Goal: Task Accomplishment & Management: Use online tool/utility

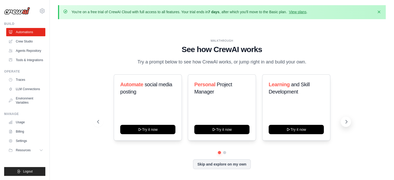
click at [345, 120] on icon at bounding box center [346, 121] width 2 height 3
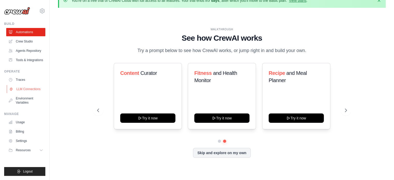
scroll to position [18, 0]
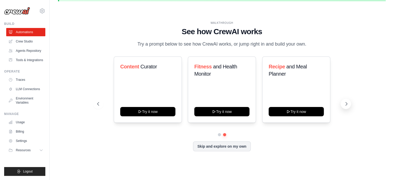
click at [345, 104] on icon at bounding box center [345, 103] width 5 height 5
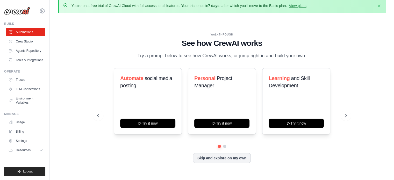
scroll to position [0, 0]
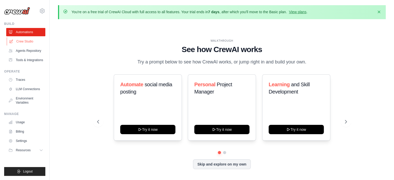
click at [23, 43] on link "Crew Studio" at bounding box center [26, 41] width 39 height 8
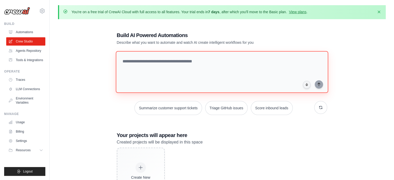
click at [173, 65] on textarea at bounding box center [221, 72] width 212 height 42
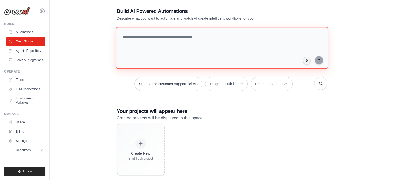
scroll to position [33, 0]
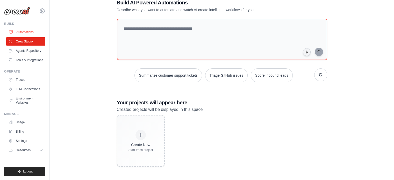
click at [26, 34] on link "Automations" at bounding box center [26, 32] width 39 height 8
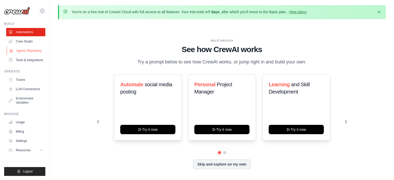
click at [27, 53] on link "Agents Repository" at bounding box center [26, 51] width 39 height 8
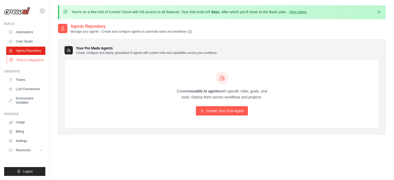
click at [38, 61] on link "Tools & Integrations" at bounding box center [26, 60] width 39 height 8
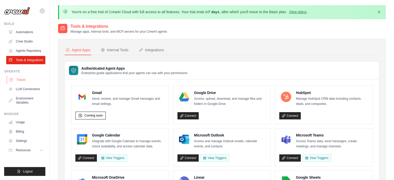
drag, startPoint x: 27, startPoint y: 75, endPoint x: 25, endPoint y: 78, distance: 4.0
click at [26, 76] on div "Operate Traces LLM Connections Environment Variables" at bounding box center [24, 87] width 41 height 37
click at [23, 80] on link "Traces" at bounding box center [26, 80] width 39 height 8
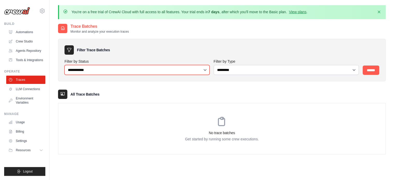
click at [148, 69] on select "**********" at bounding box center [136, 70] width 145 height 10
click at [124, 72] on select "**********" at bounding box center [136, 70] width 145 height 10
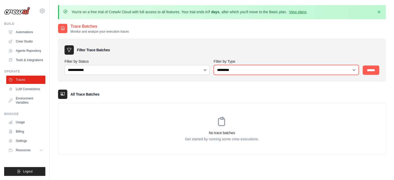
click at [304, 72] on select "**********" at bounding box center [285, 70] width 145 height 10
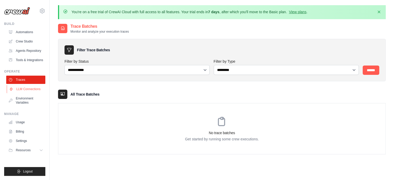
click at [32, 93] on link "LLM Connections" at bounding box center [26, 89] width 39 height 8
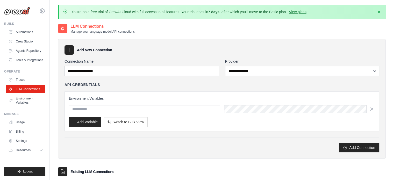
click at [159, 64] on div "Connection Name" at bounding box center [141, 67] width 154 height 17
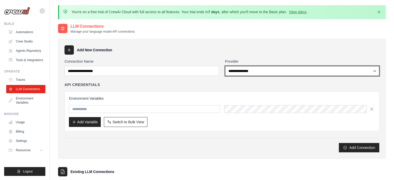
click at [288, 72] on select "**********" at bounding box center [302, 71] width 154 height 10
drag, startPoint x: 266, startPoint y: 70, endPoint x: 257, endPoint y: 71, distance: 8.9
click at [266, 70] on select "**********" at bounding box center [302, 71] width 154 height 10
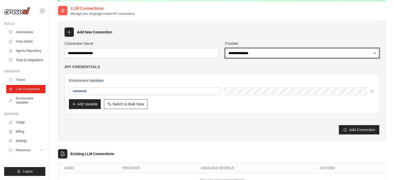
scroll to position [38, 0]
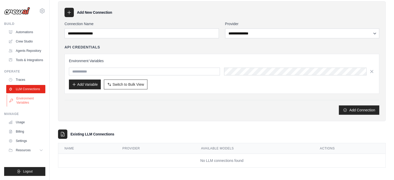
click at [25, 101] on link "Environment Variables" at bounding box center [26, 100] width 39 height 12
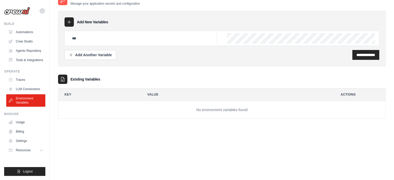
scroll to position [28, 0]
click at [23, 124] on link "Usage" at bounding box center [26, 122] width 39 height 8
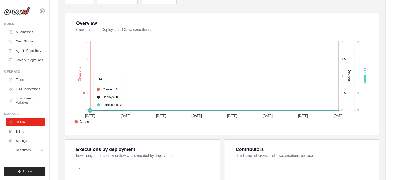
scroll to position [103, 0]
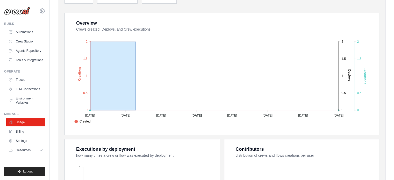
drag, startPoint x: 90, startPoint y: 110, endPoint x: 135, endPoint y: 113, distance: 45.4
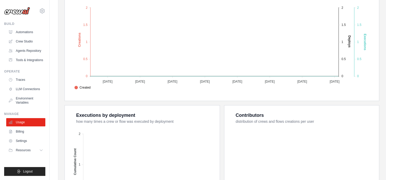
scroll to position [137, 0]
click at [14, 135] on link "Billing" at bounding box center [26, 131] width 39 height 8
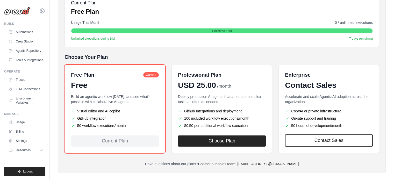
scroll to position [91, 0]
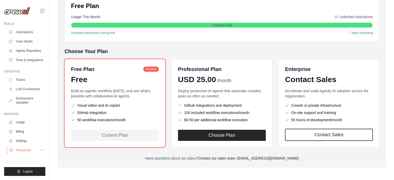
click at [32, 146] on button "Resources" at bounding box center [26, 150] width 39 height 8
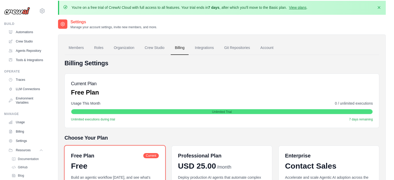
scroll to position [0, 0]
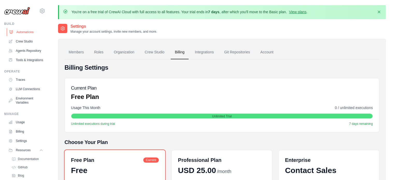
click at [19, 32] on link "Automations" at bounding box center [26, 32] width 39 height 8
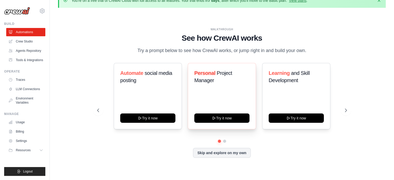
scroll to position [18, 0]
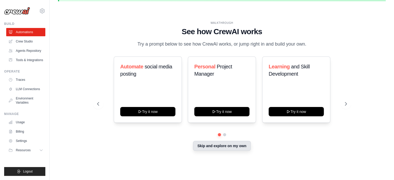
click at [220, 146] on button "Skip and explore on my own" at bounding box center [222, 146] width 58 height 10
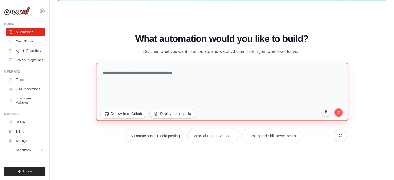
click at [215, 81] on textarea at bounding box center [222, 92] width 252 height 58
type textarea "*"
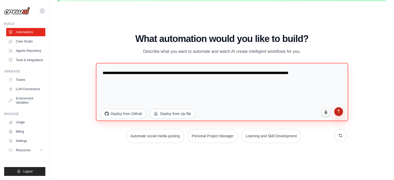
type textarea "**********"
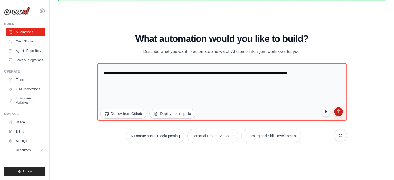
click at [336, 110] on icon "submit" at bounding box center [338, 111] width 4 height 4
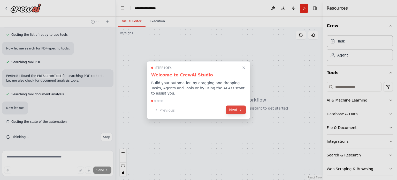
scroll to position [55, 0]
click at [237, 109] on button "Next" at bounding box center [236, 109] width 20 height 9
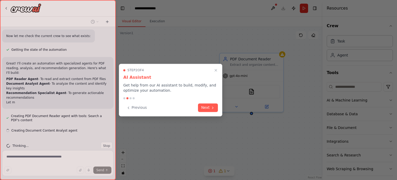
scroll to position [131, 0]
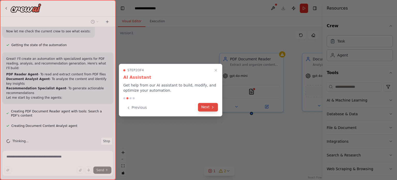
click at [202, 108] on button "Next" at bounding box center [208, 107] width 20 height 9
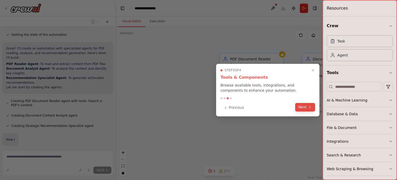
scroll to position [169, 0]
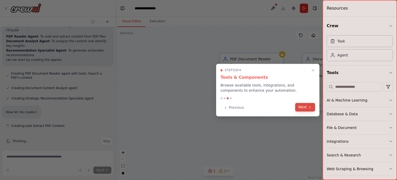
click at [302, 109] on button "Next" at bounding box center [305, 107] width 20 height 9
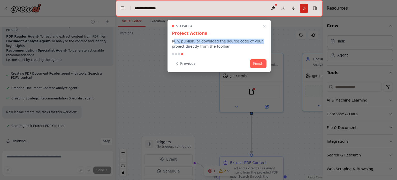
drag, startPoint x: 175, startPoint y: 41, endPoint x: 248, endPoint y: 44, distance: 73.3
click at [254, 43] on p "Run, publish, or download the source code of your project directly from the too…" at bounding box center [219, 44] width 95 height 10
click at [224, 45] on p "Run, publish, or download the source code of your project directly from the too…" at bounding box center [219, 44] width 95 height 10
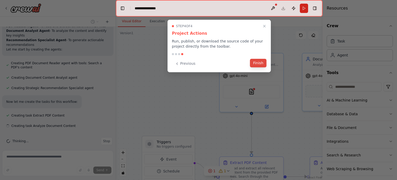
click at [259, 66] on button "Finish" at bounding box center [258, 63] width 17 height 9
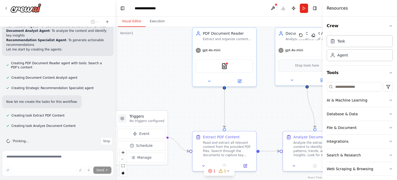
drag, startPoint x: 195, startPoint y: 101, endPoint x: 170, endPoint y: 75, distance: 35.9
click at [170, 75] on div ".deletable-edge-delete-btn { width: 20px; height: 20px; border: 0px solid #ffff…" at bounding box center [219, 103] width 207 height 153
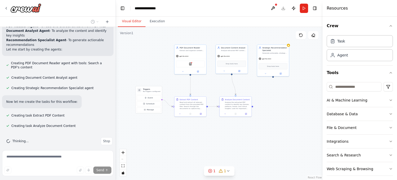
drag, startPoint x: 180, startPoint y: 91, endPoint x: 173, endPoint y: 83, distance: 10.6
click at [173, 83] on div ".deletable-edge-delete-btn { width: 20px; height: 20px; border: 0px solid #ffff…" at bounding box center [219, 103] width 207 height 153
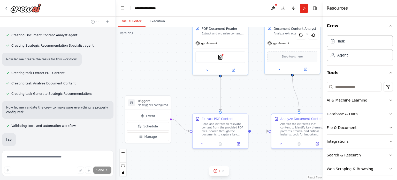
scroll to position [234, 0]
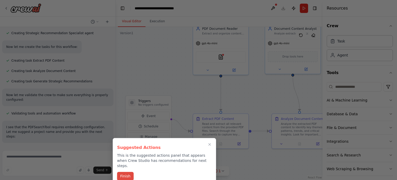
click at [129, 172] on button "Finish" at bounding box center [125, 176] width 17 height 9
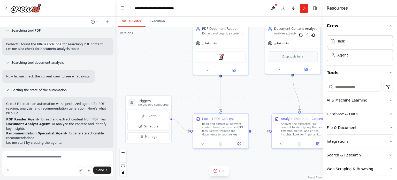
scroll to position [0, 0]
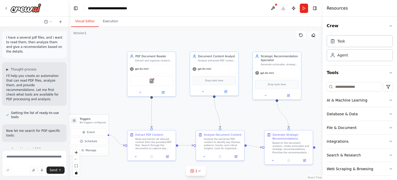
drag, startPoint x: 115, startPoint y: 89, endPoint x: 69, endPoint y: 101, distance: 47.2
click at [69, 101] on div "i have a several pdf files, and i want to read them, then analyze them and give…" at bounding box center [198, 90] width 397 height 180
click at [389, 24] on icon "button" at bounding box center [391, 26] width 4 height 4
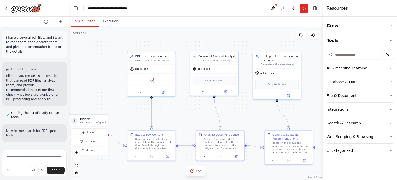
click at [30, 38] on p "i have a several pdf files, and i want to read them, then analyze them and give…" at bounding box center [34, 44] width 56 height 19
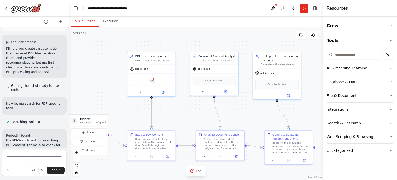
scroll to position [52, 0]
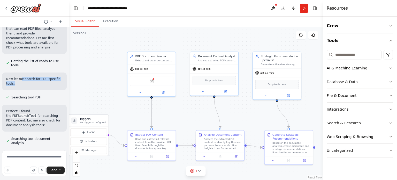
drag, startPoint x: 19, startPoint y: 75, endPoint x: 47, endPoint y: 79, distance: 27.7
click at [48, 77] on p "Now let me search for PDF-specific tools:" at bounding box center [34, 81] width 56 height 9
click at [43, 79] on p "Now let me search for PDF-specific tools:" at bounding box center [34, 81] width 56 height 9
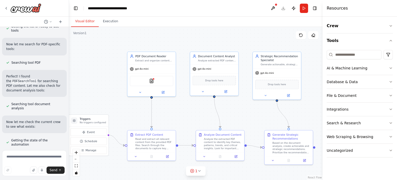
scroll to position [78, 0]
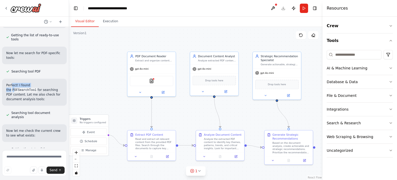
drag, startPoint x: 12, startPoint y: 80, endPoint x: 36, endPoint y: 81, distance: 24.1
click at [36, 83] on p "Perfect! I found the PDFSearchTool for searching PDF content. Let me also check…" at bounding box center [34, 92] width 56 height 19
click at [35, 88] on p "Perfect! I found the PDFSearchTool for searching PDF content. Let me also check…" at bounding box center [34, 92] width 56 height 19
click at [108, 72] on div ".deletable-edge-delete-btn { width: 20px; height: 20px; border: 0px solid #ffff…" at bounding box center [196, 103] width 254 height 153
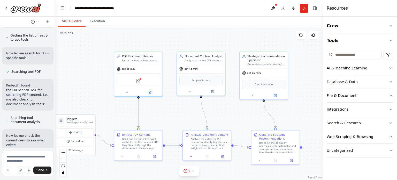
scroll to position [96, 0]
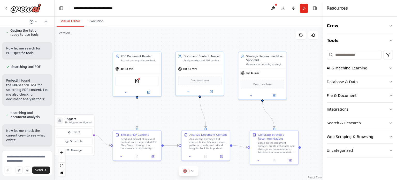
drag, startPoint x: 69, startPoint y: 105, endPoint x: 55, endPoint y: 102, distance: 14.4
click at [55, 102] on div "i have a several pdf files, and i want to read them, then analyze them and give…" at bounding box center [198, 90] width 397 height 180
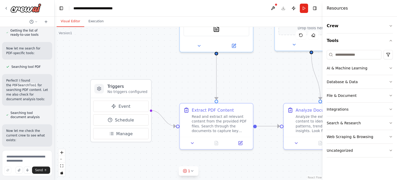
drag, startPoint x: 77, startPoint y: 99, endPoint x: 129, endPoint y: 62, distance: 64.2
click at [129, 62] on div ".deletable-edge-delete-btn { width: 20px; height: 20px; border: 0px solid #ffff…" at bounding box center [189, 103] width 268 height 153
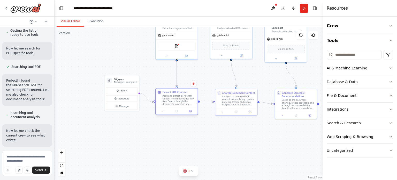
click at [173, 103] on div "Read and extract all relevant content from the provided PDF files. Search throu…" at bounding box center [179, 99] width 33 height 11
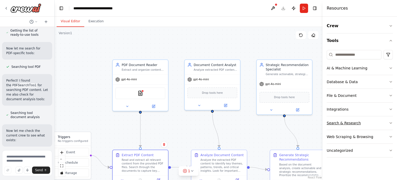
drag, startPoint x: 294, startPoint y: 69, endPoint x: 338, endPoint y: 124, distance: 70.3
click at [338, 124] on div "i have a several pdf files, and i want to read them, then analyze them and give…" at bounding box center [198, 90] width 397 height 180
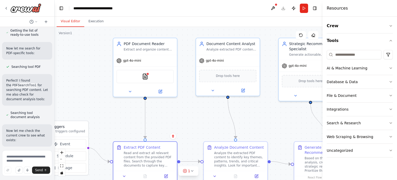
drag, startPoint x: 93, startPoint y: 84, endPoint x: 95, endPoint y: 60, distance: 24.6
click at [95, 60] on div ".deletable-edge-delete-btn { width: 20px; height: 20px; border: 0px solid #ffff…" at bounding box center [189, 103] width 268 height 153
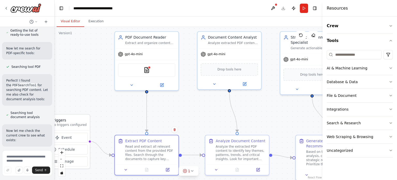
drag, startPoint x: 331, startPoint y: 10, endPoint x: 336, endPoint y: 9, distance: 4.4
click at [335, 9] on h4 "Resources" at bounding box center [337, 8] width 21 height 6
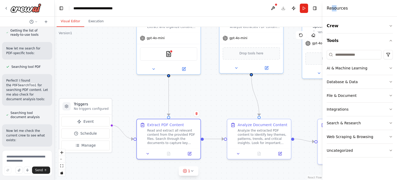
drag, startPoint x: 104, startPoint y: 84, endPoint x: 129, endPoint y: 64, distance: 31.6
click at [129, 64] on div ".deletable-edge-delete-btn { width: 20px; height: 20px; border: 0px solid #ffff…" at bounding box center [189, 103] width 268 height 153
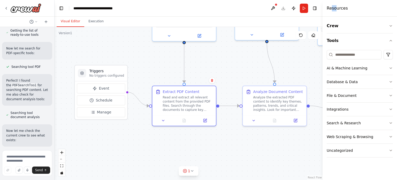
drag, startPoint x: 112, startPoint y: 64, endPoint x: 118, endPoint y: 43, distance: 22.2
click at [118, 43] on div ".deletable-edge-delete-btn { width: 20px; height: 20px; border: 0px solid #ffff…" at bounding box center [189, 103] width 268 height 153
click at [160, 119] on button at bounding box center [163, 119] width 18 height 6
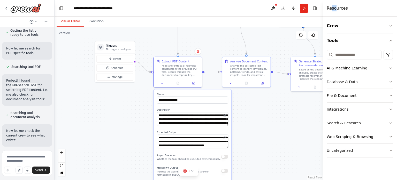
drag, startPoint x: 141, startPoint y: 121, endPoint x: 139, endPoint y: 106, distance: 15.6
click at [139, 106] on div ".deletable-edge-delete-btn { width: 20px; height: 20px; border: 0px solid #ffff…" at bounding box center [189, 103] width 268 height 153
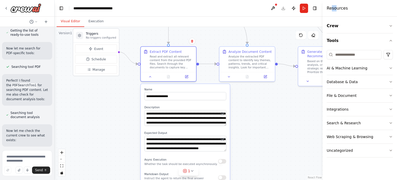
drag, startPoint x: 123, startPoint y: 107, endPoint x: 114, endPoint y: 115, distance: 11.9
click at [114, 116] on div ".deletable-edge-delete-btn { width: 20px; height: 20px; border: 0px solid #ffff…" at bounding box center [189, 103] width 268 height 153
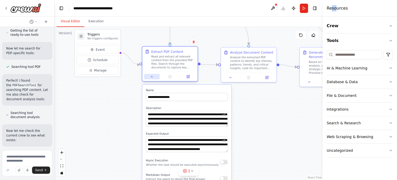
click at [151, 77] on icon at bounding box center [152, 77] width 4 height 4
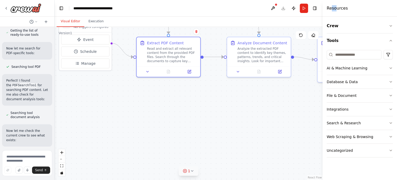
click at [193, 173] on button "1" at bounding box center [189, 171] width 20 height 10
click at [225, 157] on button at bounding box center [229, 157] width 9 height 6
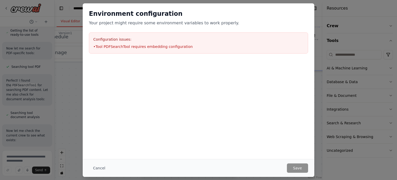
click at [145, 44] on li "• Tool PDFSearchTool requires embedding configuration" at bounding box center [198, 46] width 211 height 5
drag, startPoint x: 125, startPoint y: 46, endPoint x: 106, endPoint y: 33, distance: 23.4
click at [121, 44] on li "• Tool PDFSearchTool requires embedding configuration" at bounding box center [198, 46] width 211 height 5
click at [102, 166] on button "Cancel" at bounding box center [99, 167] width 20 height 9
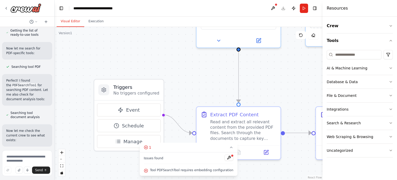
drag, startPoint x: 253, startPoint y: 121, endPoint x: 312, endPoint y: 178, distance: 81.4
click at [314, 180] on html "i have a several pdf files, and i want to read them, then analyze them and give…" at bounding box center [198, 90] width 397 height 180
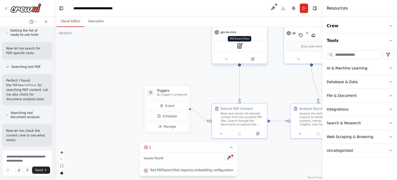
click at [239, 46] on img at bounding box center [239, 45] width 5 height 5
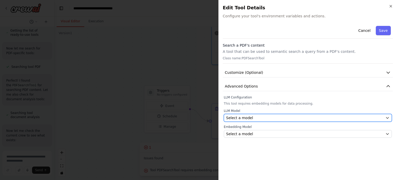
click at [303, 117] on div "Select a model" at bounding box center [304, 117] width 157 height 5
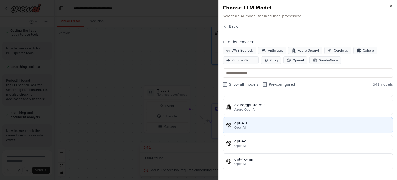
scroll to position [78, 0]
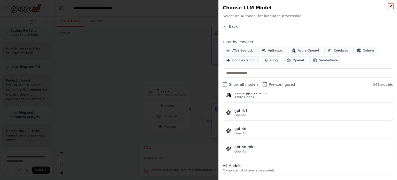
click at [392, 5] on icon "button" at bounding box center [391, 6] width 4 height 4
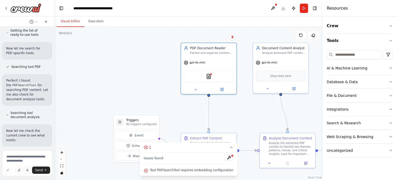
drag, startPoint x: 279, startPoint y: 84, endPoint x: 251, endPoint y: 113, distance: 40.3
click at [251, 113] on div ".deletable-edge-delete-btn { width: 20px; height: 20px; border: 0px solid #ffff…" at bounding box center [189, 103] width 268 height 153
click at [389, 68] on icon "button" at bounding box center [391, 68] width 4 height 4
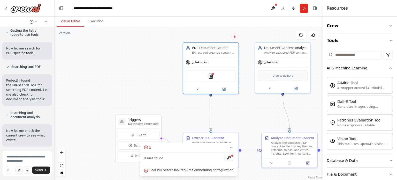
click at [389, 68] on div "Crew Tools AI & Machine Learning AIMind Tool A wrapper around [AI-Minds](https:…" at bounding box center [360, 98] width 75 height 163
click at [389, 68] on icon "button" at bounding box center [391, 68] width 4 height 4
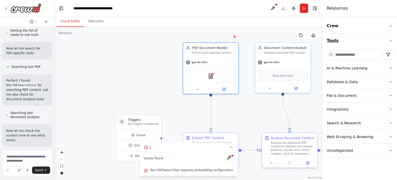
click at [389, 40] on button "Tools" at bounding box center [360, 40] width 66 height 14
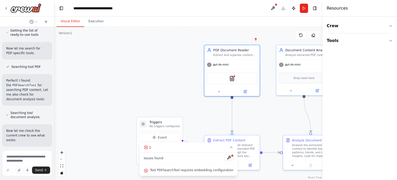
drag, startPoint x: 131, startPoint y: 68, endPoint x: 153, endPoint y: 70, distance: 21.3
click at [153, 70] on div ".deletable-edge-delete-btn { width: 20px; height: 20px; border: 0px solid #ffff…" at bounding box center [189, 103] width 268 height 153
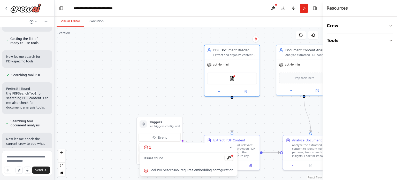
scroll to position [44, 0]
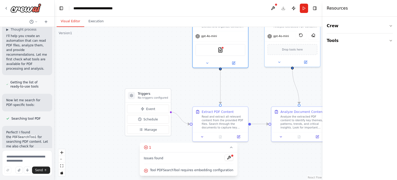
drag, startPoint x: 161, startPoint y: 92, endPoint x: 148, endPoint y: 61, distance: 33.6
click at [148, 61] on div ".deletable-edge-delete-btn { width: 20px; height: 20px; border: 0px solid #ffff…" at bounding box center [189, 103] width 268 height 153
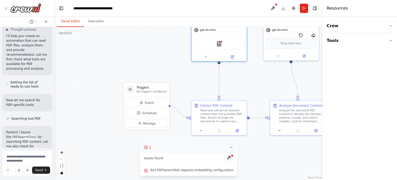
click at [146, 148] on icon at bounding box center [145, 147] width 1 height 1
click at [196, 172] on button "1" at bounding box center [189, 171] width 20 height 10
click at [212, 148] on button "1" at bounding box center [189, 148] width 98 height 10
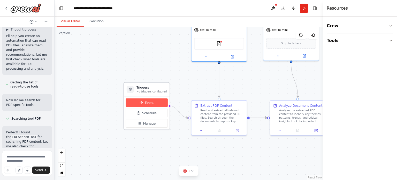
click at [153, 103] on button "Event" at bounding box center [147, 102] width 42 height 9
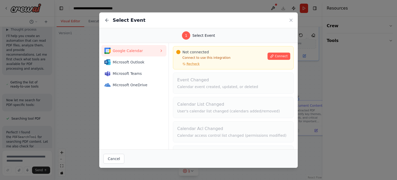
scroll to position [0, 0]
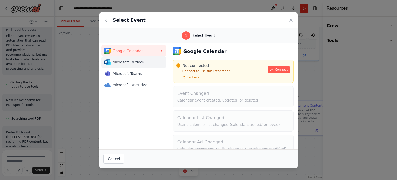
click at [119, 62] on span "Microsoft Outlook" at bounding box center [136, 62] width 47 height 5
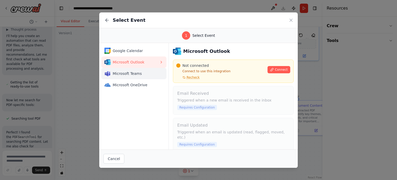
click at [131, 72] on span "Microsoft Teams" at bounding box center [136, 73] width 47 height 5
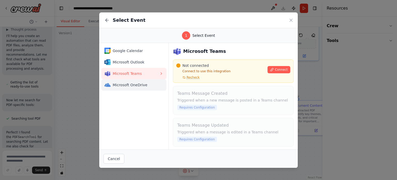
click at [131, 82] on span "Microsoft OneDrive" at bounding box center [136, 84] width 47 height 5
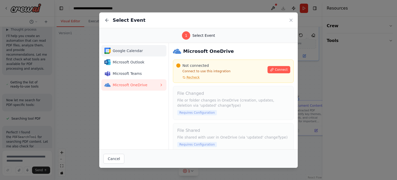
click at [133, 52] on span "Google Calendar" at bounding box center [136, 50] width 47 height 5
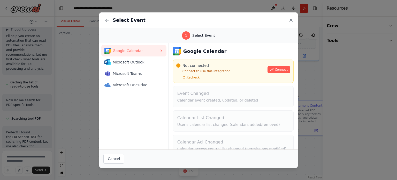
click at [292, 21] on icon at bounding box center [291, 20] width 3 height 3
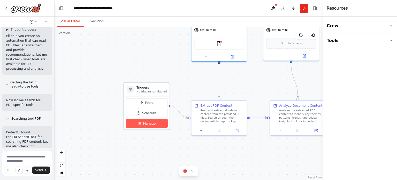
click at [147, 125] on span "Manage" at bounding box center [149, 123] width 12 height 4
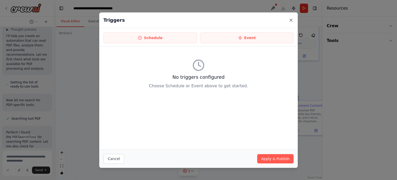
click at [293, 20] on icon at bounding box center [291, 20] width 5 height 5
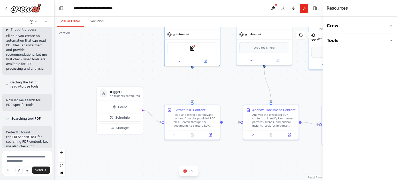
drag, startPoint x: 203, startPoint y: 76, endPoint x: 175, endPoint y: 78, distance: 28.0
click at [175, 78] on div ".deletable-edge-delete-btn { width: 20px; height: 20px; border: 0px solid #ffff…" at bounding box center [189, 103] width 268 height 153
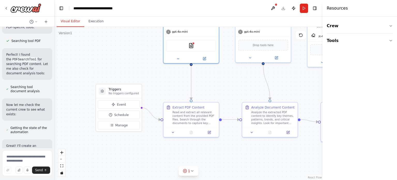
scroll to position [81, 0]
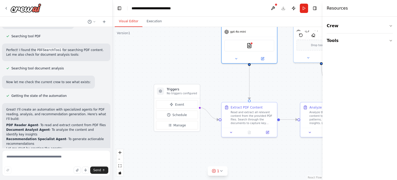
drag, startPoint x: 54, startPoint y: 75, endPoint x: 113, endPoint y: 86, distance: 59.5
click at [113, 86] on div "i have a several pdf files, and i want to read them, then analyze them and give…" at bounding box center [198, 90] width 397 height 180
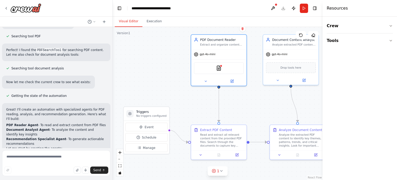
drag, startPoint x: 190, startPoint y: 74, endPoint x: 168, endPoint y: 91, distance: 27.7
click at [168, 91] on div ".deletable-edge-delete-btn { width: 20px; height: 20px; border: 0px solid #ffff…" at bounding box center [218, 103] width 210 height 153
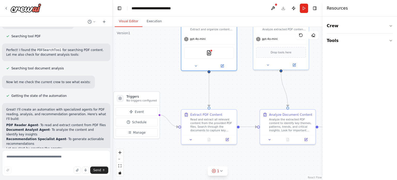
drag, startPoint x: 189, startPoint y: 95, endPoint x: 187, endPoint y: 92, distance: 3.5
click at [187, 92] on div ".deletable-edge-delete-btn { width: 20px; height: 20px; border: 0px solid #ffff…" at bounding box center [218, 103] width 210 height 153
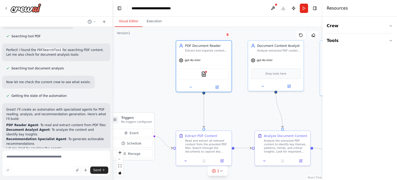
drag, startPoint x: 167, startPoint y: 66, endPoint x: 162, endPoint y: 88, distance: 22.9
click at [162, 88] on div ".deletable-edge-delete-btn { width: 20px; height: 20px; border: 0px solid #ffff…" at bounding box center [218, 103] width 210 height 153
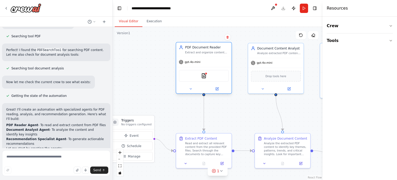
click at [206, 48] on div "PDF Document Reader" at bounding box center [207, 47] width 44 height 4
click at [218, 90] on icon at bounding box center [217, 88] width 3 height 3
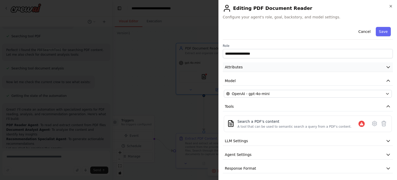
click at [376, 64] on button "Attributes" at bounding box center [308, 67] width 170 height 10
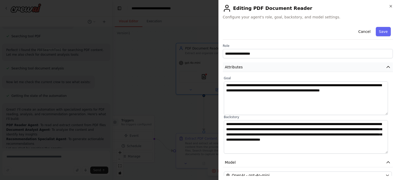
click at [386, 68] on icon "button" at bounding box center [388, 66] width 5 height 5
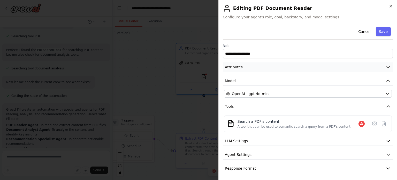
click at [386, 68] on icon "button" at bounding box center [388, 66] width 5 height 5
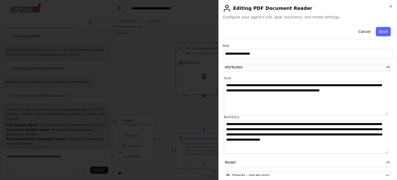
click at [386, 67] on icon "button" at bounding box center [388, 66] width 5 height 5
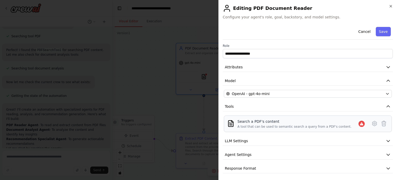
click at [264, 126] on div "A tool that can be used to semantic search a query from a PDF's content." at bounding box center [295, 126] width 114 height 4
click at [256, 126] on div "A tool that can be used to semantic search a query from a PDF's content." at bounding box center [295, 126] width 114 height 4
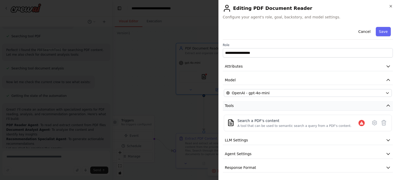
scroll to position [1, 0]
click at [386, 103] on icon "button" at bounding box center [388, 105] width 5 height 5
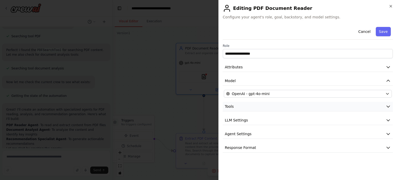
scroll to position [0, 0]
click at [365, 32] on button "Cancel" at bounding box center [364, 31] width 18 height 9
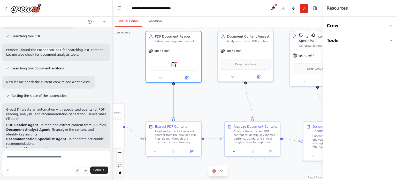
drag, startPoint x: 232, startPoint y: 99, endPoint x: 210, endPoint y: 93, distance: 23.2
click at [210, 93] on div ".deletable-edge-delete-btn { width: 20px; height: 20px; border: 0px solid #ffff…" at bounding box center [218, 103] width 210 height 153
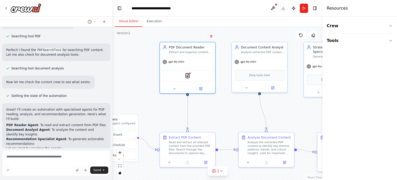
drag, startPoint x: 216, startPoint y: 99, endPoint x: 243, endPoint y: 101, distance: 26.8
click at [234, 107] on div ".deletable-edge-delete-btn { width: 20px; height: 20px; border: 0px solid #ffff…" at bounding box center [218, 103] width 210 height 153
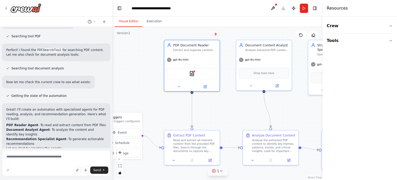
click at [219, 172] on icon at bounding box center [221, 171] width 4 height 4
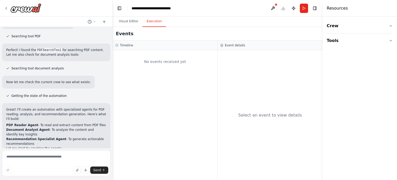
click at [153, 18] on button "Execution" at bounding box center [155, 21] width 24 height 11
click at [131, 20] on button "Visual Editor" at bounding box center [129, 21] width 28 height 11
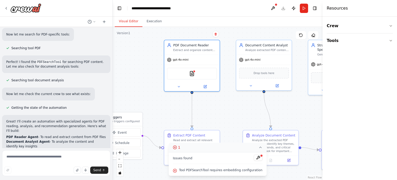
scroll to position [107, 0]
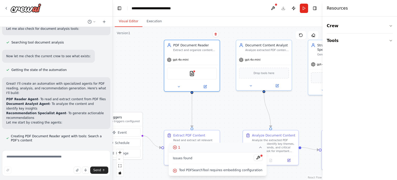
click at [163, 106] on div ".deletable-edge-delete-btn { width: 20px; height: 20px; border: 0px solid #ffff…" at bounding box center [218, 103] width 210 height 153
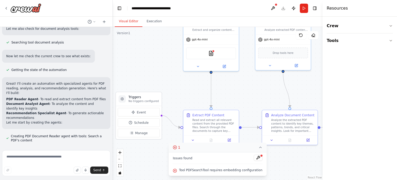
drag, startPoint x: 163, startPoint y: 111, endPoint x: 182, endPoint y: 91, distance: 27.8
click at [182, 91] on div ".deletable-edge-delete-btn { width: 20px; height: 20px; border: 0px solid #ffff…" at bounding box center [218, 103] width 210 height 153
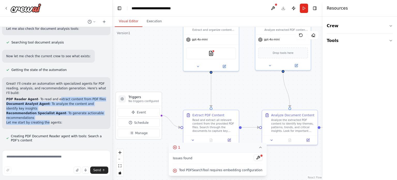
drag, startPoint x: 44, startPoint y: 121, endPoint x: 53, endPoint y: 99, distance: 23.8
click at [53, 99] on div "Great! I'll create an automation with specialized agents for PDF reading, analy…" at bounding box center [56, 102] width 100 height 43
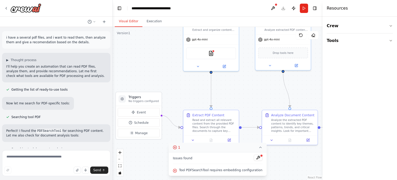
scroll to position [52, 0]
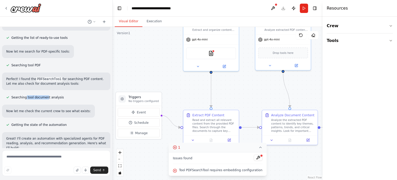
drag, startPoint x: 24, startPoint y: 98, endPoint x: 45, endPoint y: 98, distance: 21.2
click at [45, 98] on span "Searching tool document analysis" at bounding box center [37, 97] width 53 height 4
click at [49, 97] on span "Searching tool document analysis" at bounding box center [37, 97] width 53 height 4
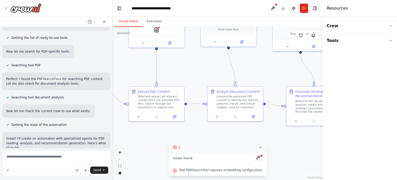
drag, startPoint x: 299, startPoint y: 152, endPoint x: 244, endPoint y: 129, distance: 59.4
click at [244, 129] on div ".deletable-edge-delete-btn { width: 20px; height: 20px; border: 0px solid #ffff…" at bounding box center [218, 103] width 210 height 153
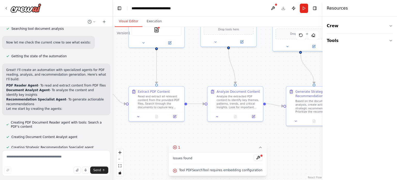
scroll to position [129, 0]
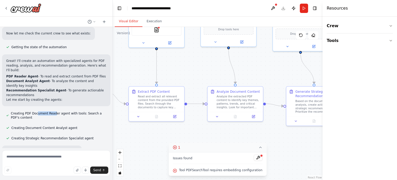
drag, startPoint x: 40, startPoint y: 112, endPoint x: 54, endPoint y: 115, distance: 14.8
click at [54, 114] on span "Creating PDF Document Reader agent with tools: Search a PDF's content" at bounding box center [58, 115] width 95 height 8
click at [56, 116] on span "Creating PDF Document Reader agent with tools: Search a PDF's content" at bounding box center [58, 115] width 95 height 8
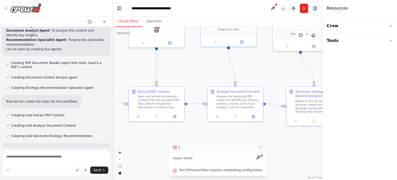
scroll to position [181, 0]
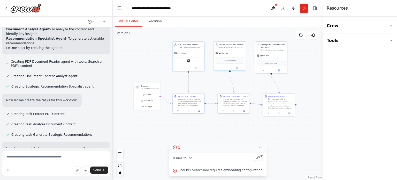
drag, startPoint x: 195, startPoint y: 71, endPoint x: 216, endPoint y: 88, distance: 26.5
click at [216, 88] on div ".deletable-edge-delete-btn { width: 20px; height: 20px; border: 0px solid #ffff…" at bounding box center [218, 103] width 210 height 153
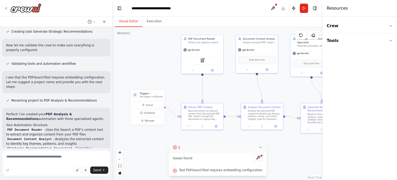
scroll to position [285, 0]
drag, startPoint x: 30, startPoint y: 65, endPoint x: 68, endPoint y: 67, distance: 38.3
click at [68, 67] on div "i have a several pdf files, and i want to read them, then analyze them and give…" at bounding box center [56, 87] width 113 height 121
click at [69, 66] on div "Validating tools and automation workflow" at bounding box center [41, 63] width 78 height 6
drag, startPoint x: 21, startPoint y: 96, endPoint x: 84, endPoint y: 94, distance: 62.9
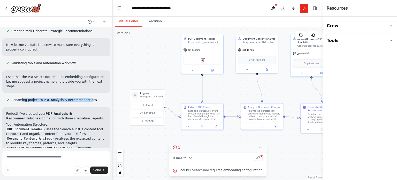
click at [84, 98] on span "Renaming project to PDF Analysis & Recommendations" at bounding box center [54, 100] width 86 height 4
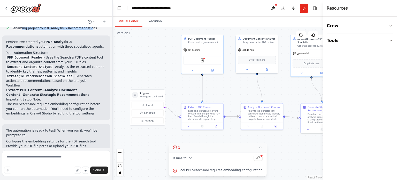
scroll to position [362, 0]
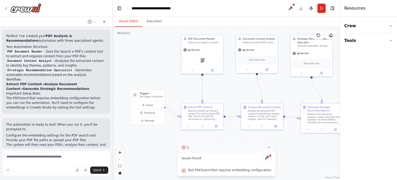
drag, startPoint x: 324, startPoint y: 13, endPoint x: 354, endPoint y: 17, distance: 30.7
click at [354, 17] on div "Resources Crew Tools" at bounding box center [368, 90] width 57 height 180
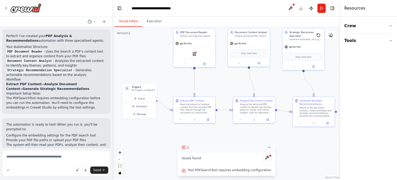
drag, startPoint x: 152, startPoint y: 58, endPoint x: 144, endPoint y: 51, distance: 10.5
click at [144, 51] on div ".deletable-edge-delete-btn { width: 20px; height: 20px; border: 0px solid #ffff…" at bounding box center [227, 103] width 228 height 153
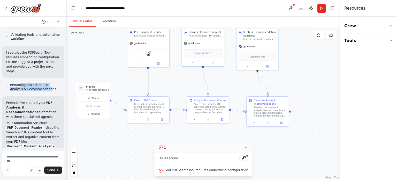
scroll to position [491, 0]
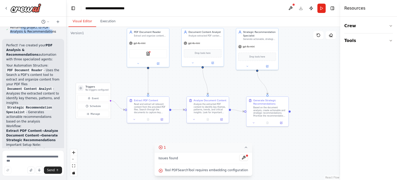
drag, startPoint x: 112, startPoint y: 98, endPoint x: 66, endPoint y: 105, distance: 46.0
click at [66, 105] on div "i have a several pdf files, and i want to read them, then analyze them and give…" at bounding box center [198, 90] width 397 height 180
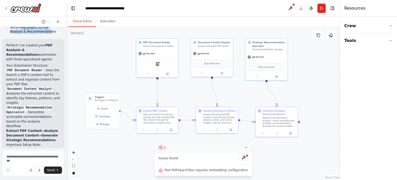
click at [113, 73] on div ".deletable-edge-delete-btn { width: 20px; height: 20px; border: 0px solid #ffff…" at bounding box center [203, 103] width 274 height 153
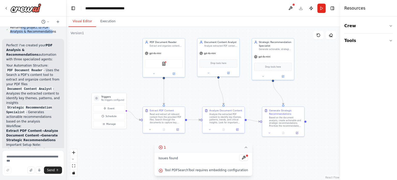
drag, startPoint x: 308, startPoint y: 82, endPoint x: 315, endPoint y: 82, distance: 6.2
click at [315, 82] on div ".deletable-edge-delete-btn { width: 20px; height: 20px; border: 0px solid #ffff…" at bounding box center [203, 103] width 274 height 153
drag, startPoint x: 270, startPoint y: 41, endPoint x: 279, endPoint y: 41, distance: 9.6
click at [279, 41] on div "Strategic Recommendation Specialist" at bounding box center [285, 43] width 33 height 7
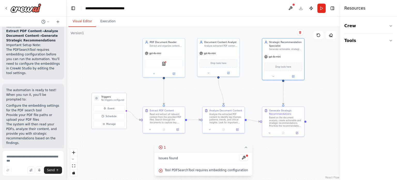
scroll to position [628, 0]
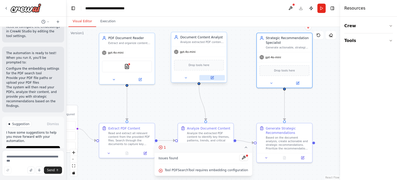
drag, startPoint x: 313, startPoint y: 68, endPoint x: 216, endPoint y: 75, distance: 96.8
click at [327, 75] on div ".deletable-edge-delete-btn { width: 20px; height: 20px; border: 0px solid #ffff…" at bounding box center [203, 103] width 274 height 153
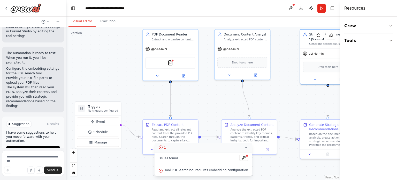
drag, startPoint x: 87, startPoint y: 72, endPoint x: 129, endPoint y: 69, distance: 42.5
click at [129, 69] on div ".deletable-edge-delete-btn { width: 20px; height: 20px; border: 0px solid #ffff…" at bounding box center [203, 103] width 274 height 153
click at [199, 149] on button "1" at bounding box center [203, 148] width 98 height 10
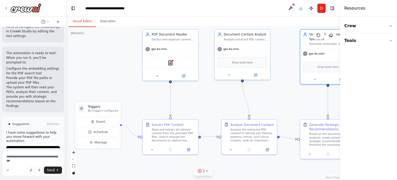
click at [206, 172] on icon at bounding box center [207, 171] width 4 height 4
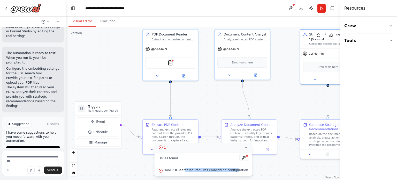
drag, startPoint x: 188, startPoint y: 170, endPoint x: 237, endPoint y: 161, distance: 50.5
click at [236, 164] on div "Issues found Tool PDFSearchTool requires embedding configuration" at bounding box center [203, 164] width 98 height 24
click at [240, 159] on button at bounding box center [244, 157] width 9 height 6
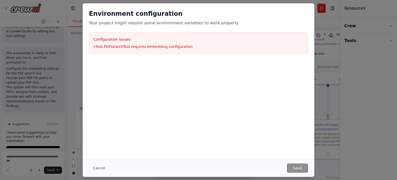
click at [152, 48] on li "• Tool PDFSearchTool requires embedding configuration" at bounding box center [198, 46] width 211 height 5
click at [307, 11] on h2 "Environment configuration" at bounding box center [198, 14] width 219 height 8
click at [78, 60] on div "Environment configuration Your project might require some environment variables…" at bounding box center [198, 90] width 397 height 180
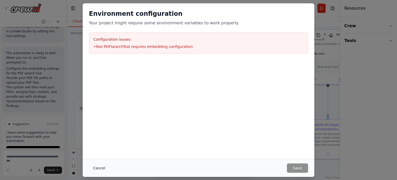
click at [93, 168] on button "Cancel" at bounding box center [99, 167] width 20 height 9
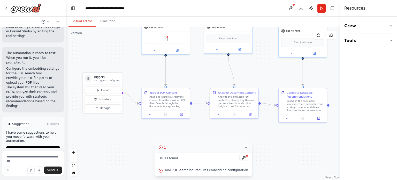
drag, startPoint x: 198, startPoint y: 97, endPoint x: 195, endPoint y: 77, distance: 19.9
click at [195, 77] on div ".deletable-edge-delete-btn { width: 20px; height: 20px; border: 0px solid #ffff…" at bounding box center [203, 103] width 274 height 153
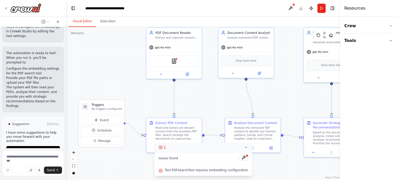
drag, startPoint x: 188, startPoint y: 65, endPoint x: 198, endPoint y: 84, distance: 21.2
click at [201, 96] on div ".deletable-edge-delete-btn { width: 20px; height: 20px; border: 0px solid #ffff…" at bounding box center [203, 103] width 274 height 153
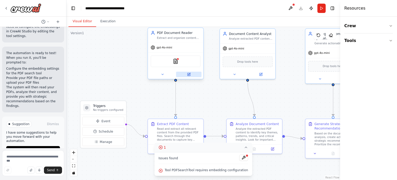
click at [189, 73] on icon at bounding box center [189, 74] width 2 height 2
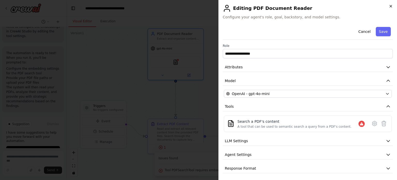
click at [389, 5] on icon "button" at bounding box center [391, 6] width 4 height 4
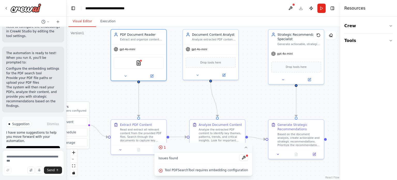
drag, startPoint x: 230, startPoint y: 100, endPoint x: 203, endPoint y: 91, distance: 27.8
click at [203, 91] on div ".deletable-edge-delete-btn { width: 20px; height: 20px; border: 0px solid #ffff…" at bounding box center [203, 103] width 274 height 153
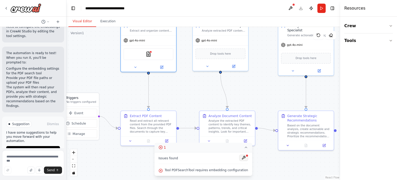
click at [243, 158] on button at bounding box center [244, 157] width 9 height 6
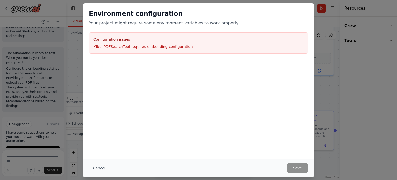
click at [328, 105] on div "Environment configuration Your project might require some environment variables…" at bounding box center [198, 90] width 397 height 180
click at [101, 168] on button "Cancel" at bounding box center [99, 167] width 20 height 9
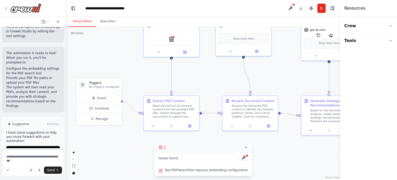
drag, startPoint x: 272, startPoint y: 93, endPoint x: 309, endPoint y: 70, distance: 43.7
click at [309, 70] on div ".deletable-edge-delete-btn { width: 20px; height: 20px; border: 0px solid #ffff…" at bounding box center [203, 103] width 274 height 153
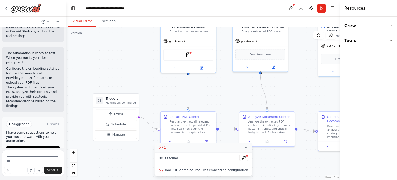
drag, startPoint x: 228, startPoint y: 72, endPoint x: 227, endPoint y: 97, distance: 24.9
click at [227, 97] on div ".deletable-edge-delete-btn { width: 20px; height: 20px; border: 0px solid #ffff…" at bounding box center [203, 103] width 274 height 153
click at [276, 66] on button at bounding box center [273, 65] width 25 height 5
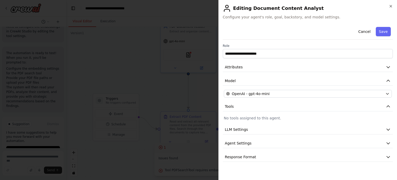
click at [389, 69] on icon "button" at bounding box center [388, 66] width 5 height 5
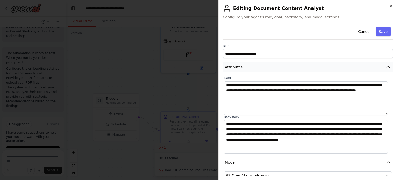
click at [386, 65] on icon "button" at bounding box center [388, 66] width 5 height 5
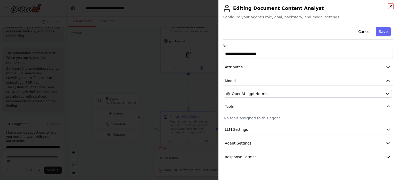
click at [391, 6] on icon "button" at bounding box center [391, 6] width 2 height 2
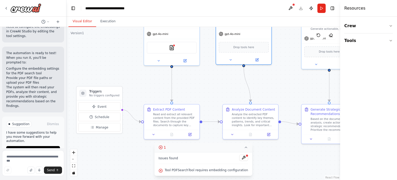
drag, startPoint x: 239, startPoint y: 98, endPoint x: 222, endPoint y: 90, distance: 19.1
click at [222, 90] on div ".deletable-edge-delete-btn { width: 20px; height: 20px; border: 0px solid #ffff…" at bounding box center [203, 103] width 274 height 153
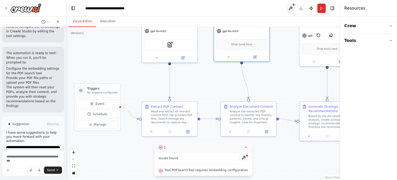
click at [294, 9] on button at bounding box center [291, 8] width 8 height 9
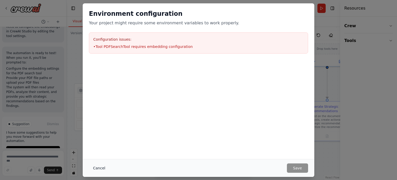
click at [99, 168] on button "Cancel" at bounding box center [99, 167] width 20 height 9
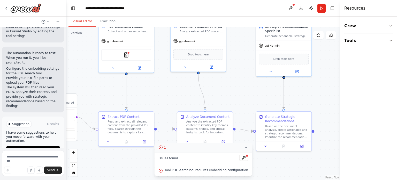
drag, startPoint x: 208, startPoint y: 88, endPoint x: 204, endPoint y: 75, distance: 14.4
click at [162, 99] on div ".deletable-edge-delete-btn { width: 20px; height: 20px; border: 0px solid #ffff…" at bounding box center [203, 103] width 274 height 153
click at [212, 68] on icon at bounding box center [212, 67] width 4 height 4
click at [213, 66] on icon at bounding box center [211, 66] width 3 height 3
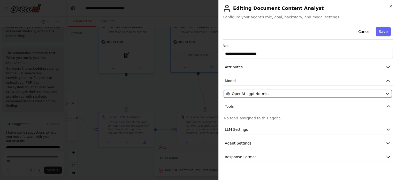
click at [266, 94] on span "OpenAI - gpt-4o-mini" at bounding box center [251, 93] width 38 height 5
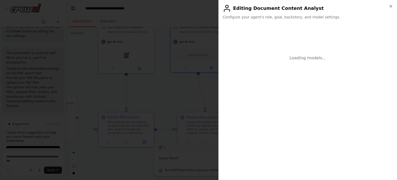
click at [394, 5] on div "Close Editing Document Content Analyst Configure your agent's role, goal, backs…" at bounding box center [308, 90] width 179 height 180
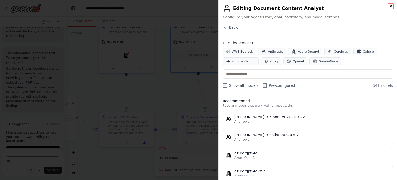
click at [390, 6] on icon "button" at bounding box center [391, 6] width 4 height 4
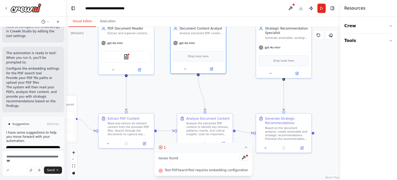
drag, startPoint x: 318, startPoint y: 87, endPoint x: 318, endPoint y: 95, distance: 7.5
click at [318, 95] on div ".deletable-edge-delete-btn { width: 20px; height: 20px; border: 0px solid #ffff…" at bounding box center [203, 103] width 274 height 153
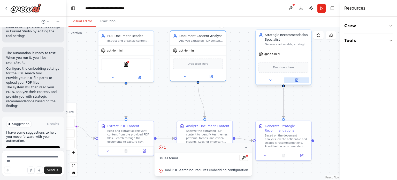
click at [298, 79] on icon at bounding box center [297, 79] width 2 height 2
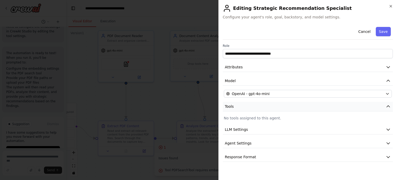
click at [389, 104] on icon "button" at bounding box center [388, 106] width 5 height 5
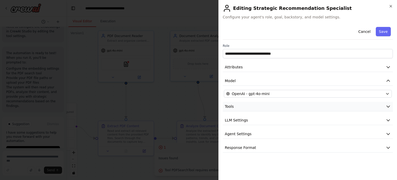
click at [389, 104] on icon "button" at bounding box center [388, 106] width 5 height 5
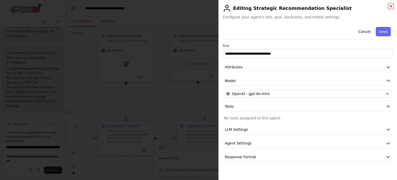
click at [390, 5] on icon "button" at bounding box center [391, 6] width 4 height 4
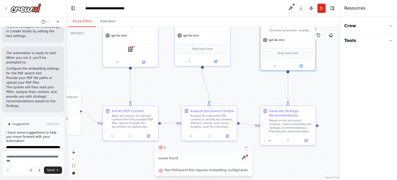
drag, startPoint x: 313, startPoint y: 114, endPoint x: 316, endPoint y: 88, distance: 25.2
click at [316, 88] on div ".deletable-edge-delete-btn { width: 20px; height: 20px; border: 0px solid #ffff…" at bounding box center [203, 103] width 274 height 153
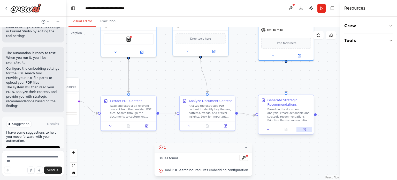
click at [307, 130] on button at bounding box center [305, 129] width 16 height 5
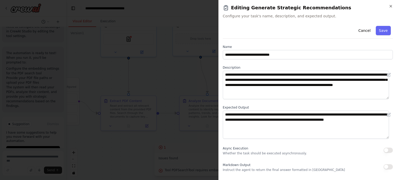
scroll to position [53, 0]
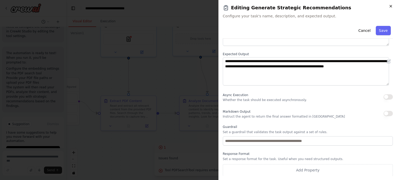
click at [390, 6] on icon "button" at bounding box center [391, 6] width 4 height 4
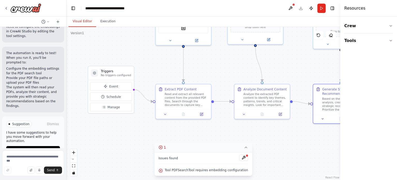
drag, startPoint x: 271, startPoint y: 67, endPoint x: 309, endPoint y: 77, distance: 39.7
click at [322, 57] on div ".deletable-edge-delete-btn { width: 20px; height: 20px; border: 0px solid #ffff…" at bounding box center [203, 103] width 274 height 153
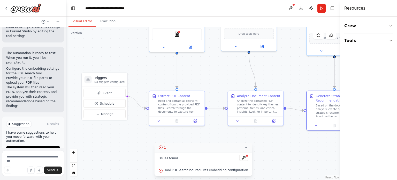
drag, startPoint x: 223, startPoint y: 71, endPoint x: 216, endPoint y: 77, distance: 9.7
click at [216, 77] on div ".deletable-edge-delete-btn { width: 20px; height: 20px; border: 0px solid #ffff…" at bounding box center [203, 103] width 274 height 153
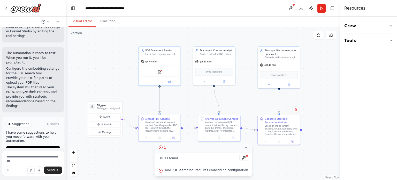
drag, startPoint x: 315, startPoint y: 77, endPoint x: 309, endPoint y: 95, distance: 20.0
click at [309, 95] on div ".deletable-edge-delete-btn { width: 20px; height: 20px; border: 0px solid #ffff…" at bounding box center [203, 103] width 274 height 153
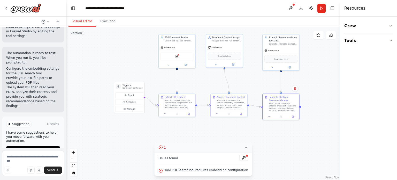
drag, startPoint x: 320, startPoint y: 88, endPoint x: 318, endPoint y: 73, distance: 14.7
click at [318, 73] on div ".deletable-edge-delete-btn { width: 20px; height: 20px; border: 0px solid #ffff…" at bounding box center [203, 103] width 274 height 153
click at [239, 148] on button "1" at bounding box center [203, 148] width 98 height 10
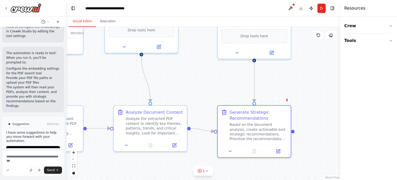
drag, startPoint x: 305, startPoint y: 71, endPoint x: 309, endPoint y: 65, distance: 7.5
click at [309, 65] on div ".deletable-edge-delete-btn { width: 20px; height: 20px; border: 0px solid #ffff…" at bounding box center [203, 103] width 274 height 153
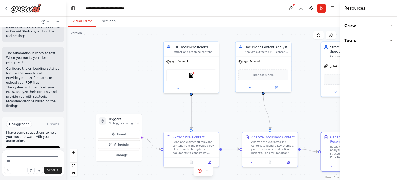
drag, startPoint x: 137, startPoint y: 86, endPoint x: 232, endPoint y: 93, distance: 95.7
click at [232, 93] on div ".deletable-edge-delete-btn { width: 20px; height: 20px; border: 0px solid #ffff…" at bounding box center [203, 103] width 274 height 153
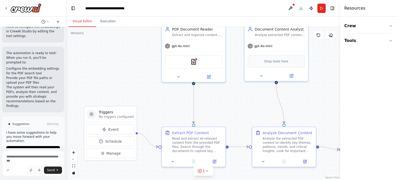
drag, startPoint x: 125, startPoint y: 102, endPoint x: 105, endPoint y: 79, distance: 30.3
click at [105, 79] on div ".deletable-edge-delete-btn { width: 20px; height: 20px; border: 0px solid #ffff…" at bounding box center [203, 103] width 274 height 153
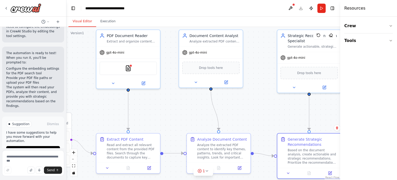
drag, startPoint x: 210, startPoint y: 92, endPoint x: 163, endPoint y: 109, distance: 49.8
click at [163, 109] on div ".deletable-edge-delete-btn { width: 20px; height: 20px; border: 0px solid #ffff…" at bounding box center [203, 103] width 274 height 153
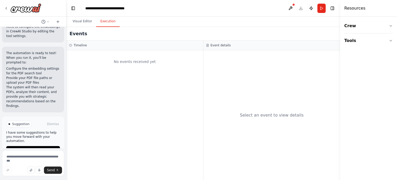
click at [104, 23] on button "Execution" at bounding box center [108, 21] width 24 height 11
click at [87, 23] on button "Visual Editor" at bounding box center [83, 21] width 28 height 11
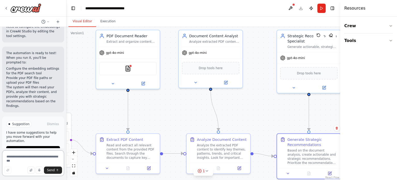
click at [21, 159] on textarea at bounding box center [33, 163] width 62 height 26
type textarea "*"
type textarea "**********"
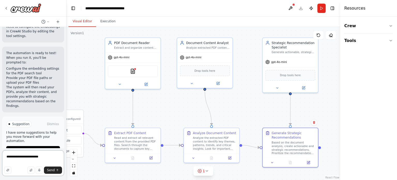
click at [51, 152] on textarea "**********" at bounding box center [33, 163] width 62 height 26
drag, startPoint x: 48, startPoint y: 157, endPoint x: 0, endPoint y: 154, distance: 47.7
click at [0, 154] on div "i have a several pdf files, and i want to read them, then analyze them and give…" at bounding box center [33, 90] width 66 height 180
click at [22, 10] on img at bounding box center [25, 7] width 31 height 9
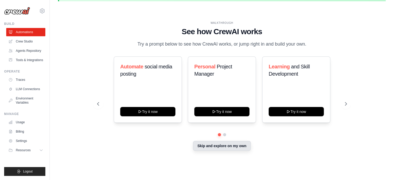
click at [217, 142] on button "Skip and explore on my own" at bounding box center [222, 146] width 58 height 10
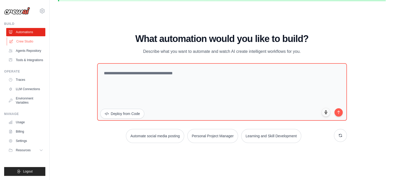
click at [27, 39] on link "Crew Studio" at bounding box center [26, 41] width 39 height 8
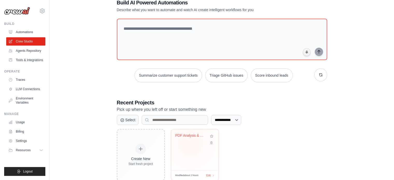
scroll to position [47, 0]
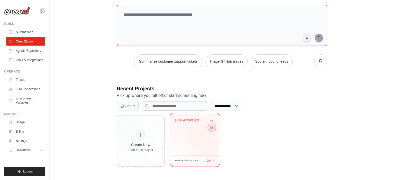
click at [211, 128] on icon at bounding box center [210, 127] width 3 height 3
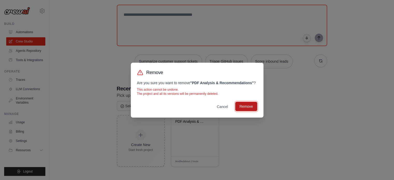
click at [252, 103] on button "Remove" at bounding box center [246, 106] width 22 height 9
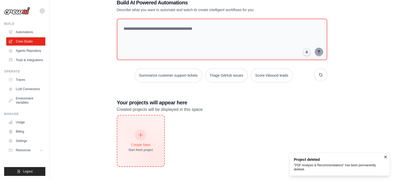
click at [135, 132] on div at bounding box center [140, 134] width 11 height 11
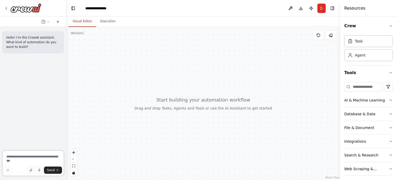
click at [19, 152] on textarea at bounding box center [33, 163] width 62 height 26
click at [25, 156] on textarea "**********" at bounding box center [33, 161] width 62 height 29
click at [24, 154] on textarea "**********" at bounding box center [33, 161] width 62 height 29
click at [19, 164] on textarea "**********" at bounding box center [33, 161] width 62 height 29
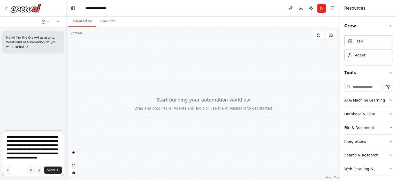
type textarea "**********"
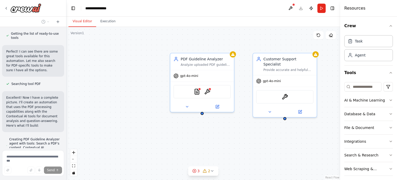
scroll to position [118, 0]
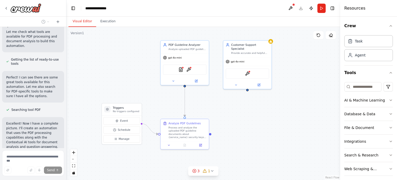
drag, startPoint x: 123, startPoint y: 102, endPoint x: 130, endPoint y: 83, distance: 20.9
click at [130, 83] on div ".deletable-edge-delete-btn { width: 20px; height: 20px; border: 0px solid #ffff…" at bounding box center [203, 103] width 274 height 153
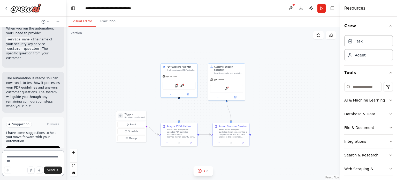
scroll to position [636, 0]
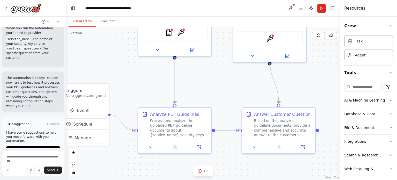
drag, startPoint x: 183, startPoint y: 108, endPoint x: 136, endPoint y: 94, distance: 49.1
click at [134, 86] on div ".deletable-edge-delete-btn { width: 20px; height: 20px; border: 0px solid #ffff…" at bounding box center [203, 103] width 274 height 153
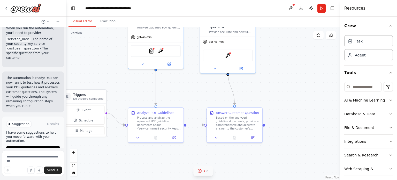
click at [206, 171] on icon at bounding box center [207, 171] width 4 height 4
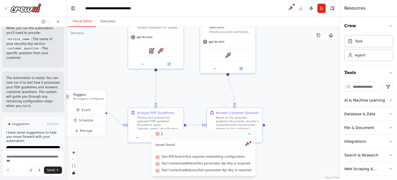
click at [202, 84] on div ".deletable-edge-delete-btn { width: 20px; height: 20px; border: 0px solid #ffff…" at bounding box center [203, 103] width 274 height 153
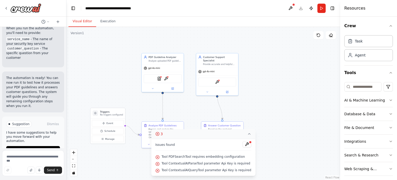
drag, startPoint x: 203, startPoint y: 95, endPoint x: 198, endPoint y: 108, distance: 14.3
click at [198, 108] on div ".deletable-edge-delete-btn { width: 20px; height: 20px; border: 0px solid #ffff…" at bounding box center [203, 103] width 274 height 153
click at [216, 67] on div "gpt-4o-mini" at bounding box center [217, 71] width 42 height 8
click at [173, 64] on div "gpt-4o-mini" at bounding box center [163, 68] width 42 height 8
click at [159, 79] on img at bounding box center [159, 78] width 4 height 4
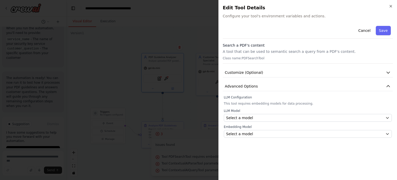
click at [394, 3] on div "Close Edit Tool Details Configure your tool's environment variables and actions…" at bounding box center [308, 90] width 179 height 180
click at [391, 7] on icon "button" at bounding box center [391, 6] width 4 height 4
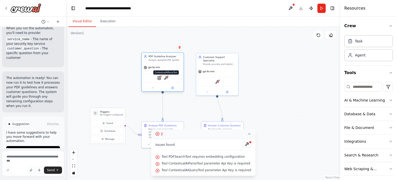
click at [166, 77] on img at bounding box center [166, 78] width 4 height 4
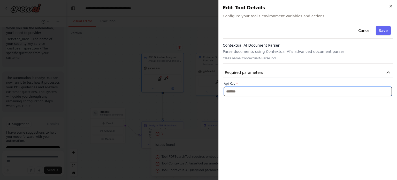
click at [254, 93] on input "text" at bounding box center [308, 91] width 168 height 9
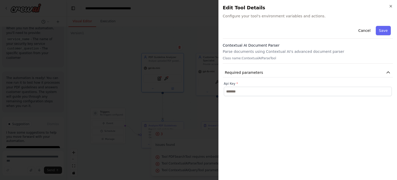
click at [239, 51] on p "Parse documents using Contextual AI's advanced document parser" at bounding box center [308, 51] width 170 height 5
click at [392, 4] on icon "button" at bounding box center [391, 6] width 4 height 4
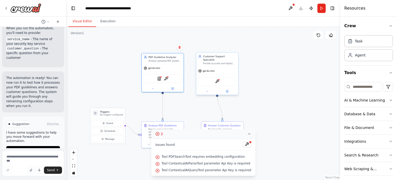
click at [214, 78] on div "ContextualAIQueryTool" at bounding box center [217, 81] width 38 height 9
click at [220, 77] on div "ContextualAIQueryTool" at bounding box center [217, 81] width 38 height 9
click at [217, 79] on img at bounding box center [217, 81] width 4 height 4
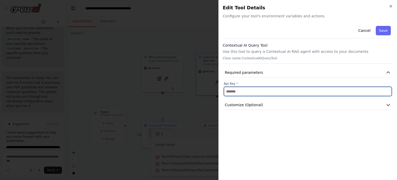
click at [267, 91] on input "text" at bounding box center [308, 91] width 168 height 9
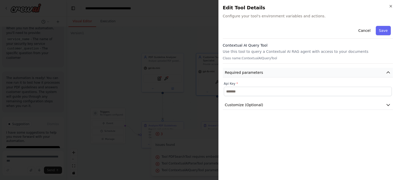
click at [288, 73] on button "Required parameters" at bounding box center [308, 73] width 170 height 10
click at [391, 5] on icon "button" at bounding box center [391, 6] width 4 height 4
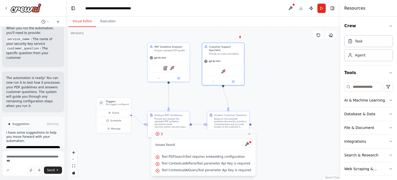
drag, startPoint x: 102, startPoint y: 78, endPoint x: 108, endPoint y: 69, distance: 10.7
click at [108, 66] on div ".deletable-edge-delete-btn { width: 20px; height: 20px; border: 0px solid #ffff…" at bounding box center [203, 103] width 274 height 153
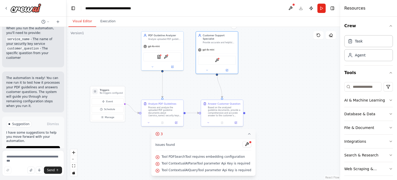
drag, startPoint x: 144, startPoint y: 97, endPoint x: 137, endPoint y: 83, distance: 16.0
click at [136, 81] on div ".deletable-edge-delete-btn { width: 20px; height: 20px; border: 0px solid #ffff…" at bounding box center [203, 103] width 274 height 153
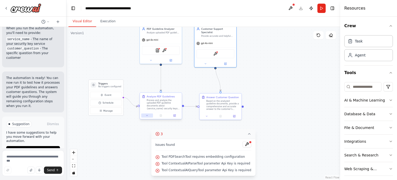
click at [148, 116] on icon at bounding box center [147, 115] width 3 height 3
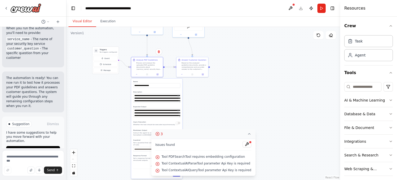
drag, startPoint x: 121, startPoint y: 112, endPoint x: 113, endPoint y: 88, distance: 24.8
click at [113, 88] on div ".deletable-edge-delete-btn { width: 20px; height: 20px; border: 0px solid #ffff…" at bounding box center [203, 103] width 274 height 153
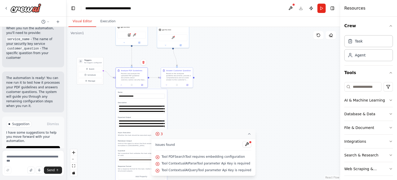
drag, startPoint x: 197, startPoint y: 90, endPoint x: 222, endPoint y: 114, distance: 34.4
click at [222, 114] on div ".deletable-edge-delete-btn { width: 20px; height: 20px; border: 0px solid #ffff…" at bounding box center [203, 103] width 274 height 153
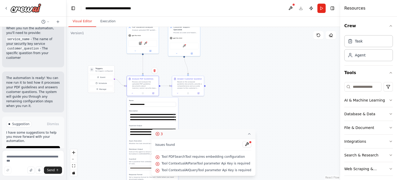
click at [247, 134] on icon at bounding box center [249, 134] width 4 height 4
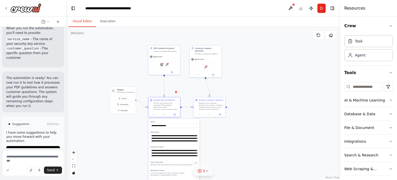
drag, startPoint x: 211, startPoint y: 80, endPoint x: 233, endPoint y: 101, distance: 30.2
click at [233, 101] on div ".deletable-edge-delete-btn { width: 20px; height: 20px; border: 0px solid #ffff…" at bounding box center [203, 103] width 274 height 153
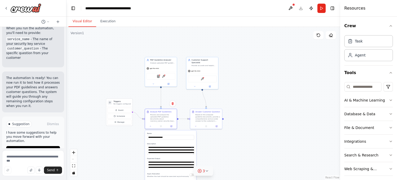
drag, startPoint x: 129, startPoint y: 69, endPoint x: 128, endPoint y: 48, distance: 21.0
click at [128, 48] on div ".deletable-edge-delete-btn { width: 20px; height: 20px; border: 0px solid #ffff…" at bounding box center [203, 103] width 274 height 153
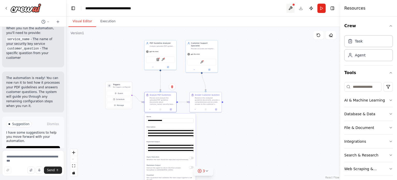
click at [293, 6] on button at bounding box center [291, 8] width 8 height 9
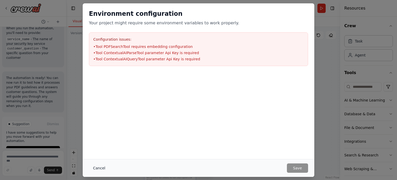
click at [101, 166] on button "Cancel" at bounding box center [99, 167] width 20 height 9
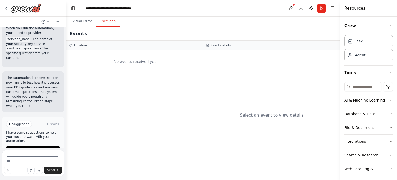
click at [106, 18] on button "Execution" at bounding box center [108, 21] width 24 height 11
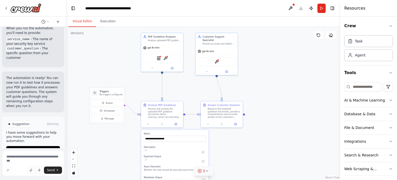
click at [82, 23] on button "Visual Editor" at bounding box center [83, 21] width 28 height 11
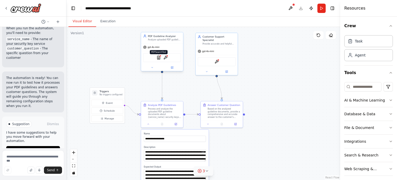
click at [160, 58] on img at bounding box center [159, 58] width 4 height 4
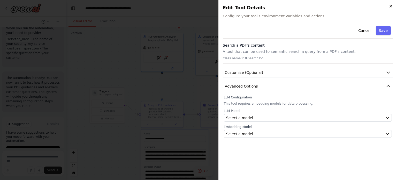
click at [392, 5] on icon "button" at bounding box center [391, 6] width 4 height 4
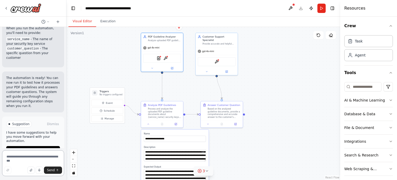
click at [17, 159] on textarea at bounding box center [33, 163] width 62 height 26
click at [167, 57] on img at bounding box center [166, 58] width 4 height 4
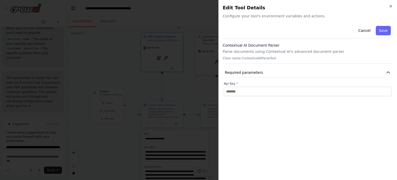
click at [394, 5] on div "Close Edit Tool Details Configure your tool's environment variables and actions…" at bounding box center [308, 90] width 179 height 180
click at [392, 5] on icon "button" at bounding box center [391, 6] width 2 height 2
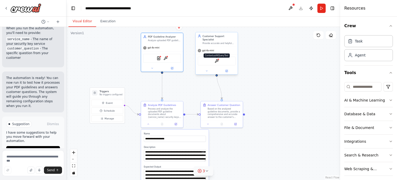
click at [216, 59] on img at bounding box center [217, 61] width 4 height 4
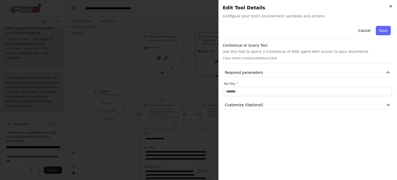
click at [391, 5] on icon "button" at bounding box center [391, 6] width 4 height 4
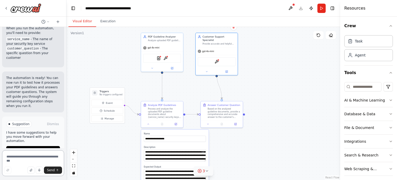
click at [18, 159] on textarea at bounding box center [33, 163] width 62 height 26
click at [289, 9] on button at bounding box center [291, 8] width 8 height 9
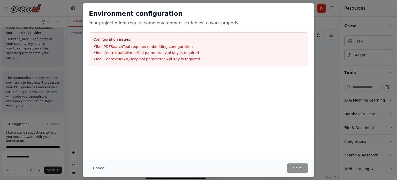
click at [290, 5] on div "Environment configuration Your project might require some environment variables…" at bounding box center [199, 37] width 232 height 69
drag, startPoint x: 140, startPoint y: 55, endPoint x: 104, endPoint y: 51, distance: 36.7
click at [104, 51] on li "• Tool ContextualAIParseTool parameter Api Key is required" at bounding box center [198, 52] width 211 height 5
copy li "ContextualAIParseTool"
click at [102, 166] on button "Cancel" at bounding box center [99, 167] width 20 height 9
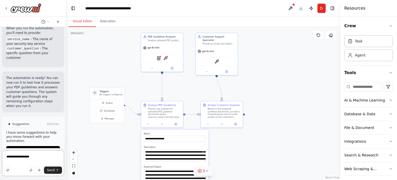
click at [39, 157] on textarea "**********" at bounding box center [33, 163] width 62 height 26
paste textarea "**********"
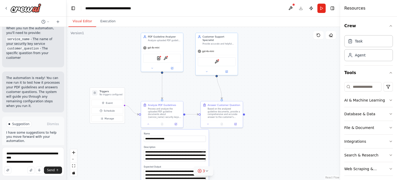
click at [203, 173] on div "3" at bounding box center [202, 170] width 8 height 5
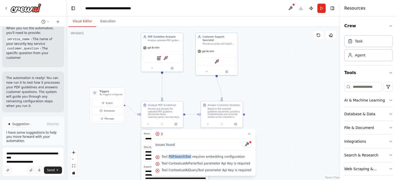
drag, startPoint x: 174, startPoint y: 157, endPoint x: 193, endPoint y: 156, distance: 19.7
click at [193, 156] on span "Tool PDFSearchTool requires embedding configuration" at bounding box center [204, 156] width 84 height 4
copy span "PDFSearchTool"
click at [41, 162] on textarea "**********" at bounding box center [33, 161] width 62 height 29
drag, startPoint x: 242, startPoint y: 157, endPoint x: 173, endPoint y: 155, distance: 69.4
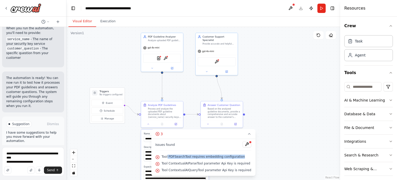
click at [173, 155] on div "Tool PDFSearchTool requires embedding configuration" at bounding box center [203, 156] width 96 height 7
copy span "PDFSearchTool requires embedding configuration"
click at [28, 162] on textarea "**********" at bounding box center [33, 161] width 62 height 29
paste textarea "**********"
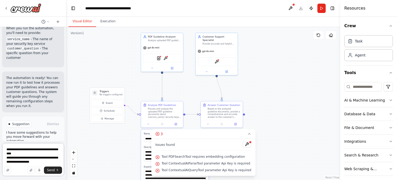
click at [54, 159] on textarea "**********" at bounding box center [33, 159] width 62 height 33
type textarea "**********"
click at [54, 171] on span "Send" at bounding box center [51, 170] width 8 height 4
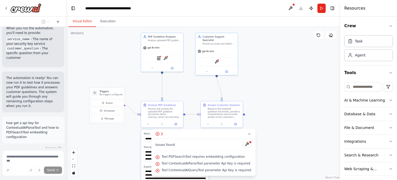
scroll to position [649, 0]
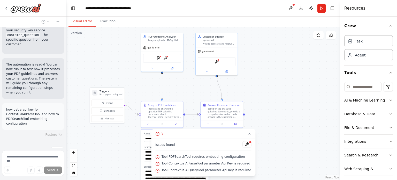
click at [239, 95] on div "Version 1 Show Tools Hide Agents .deletable-edge-delete-btn { width: 20px; heig…" at bounding box center [203, 103] width 274 height 153
click at [244, 137] on button "3" at bounding box center [203, 134] width 104 height 10
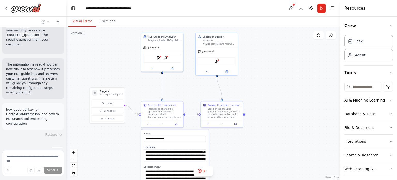
click at [389, 125] on icon "button" at bounding box center [391, 127] width 4 height 4
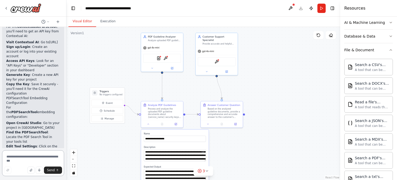
scroll to position [820, 0]
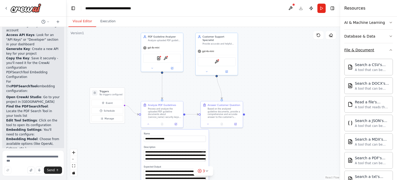
click at [389, 50] on icon "button" at bounding box center [391, 50] width 4 height 4
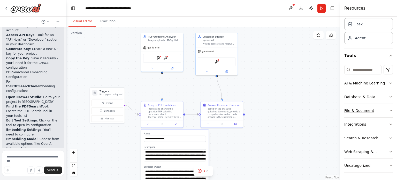
scroll to position [17, 0]
click at [364, 70] on input at bounding box center [363, 69] width 37 height 9
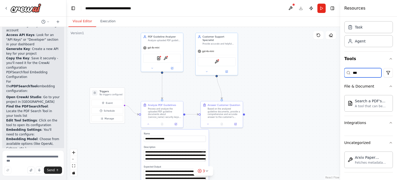
scroll to position [0, 0]
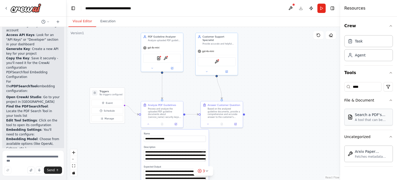
click at [368, 118] on div "A tool that can be used to semantic search a query from a PDF's content." at bounding box center [372, 120] width 35 height 4
click at [369, 87] on input "****" at bounding box center [363, 86] width 37 height 9
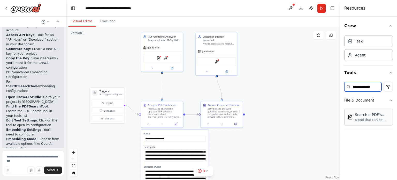
type input "**********"
click at [367, 117] on div "Search a PDF's content A tool that can be used to semantic search a query from …" at bounding box center [372, 117] width 35 height 10
click at [391, 101] on icon "button" at bounding box center [391, 100] width 4 height 4
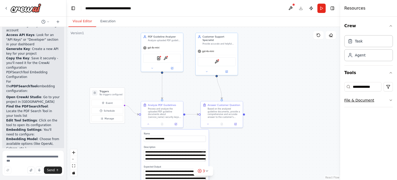
click at [362, 98] on div "File & Document" at bounding box center [360, 100] width 30 height 5
click at [345, 71] on button "Tools" at bounding box center [369, 72] width 49 height 14
click at [352, 70] on button "Tools" at bounding box center [369, 72] width 49 height 14
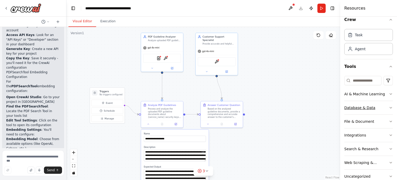
scroll to position [17, 0]
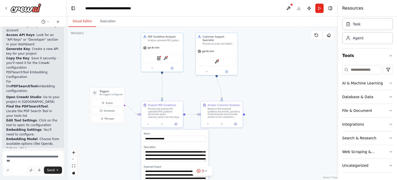
drag, startPoint x: 341, startPoint y: 94, endPoint x: 337, endPoint y: 94, distance: 3.9
click at [338, 94] on div at bounding box center [339, 90] width 2 height 180
click at [389, 110] on icon "button" at bounding box center [391, 110] width 4 height 4
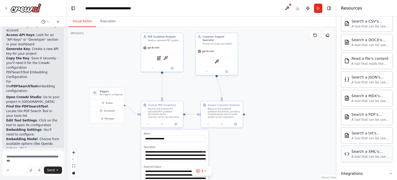
scroll to position [95, 0]
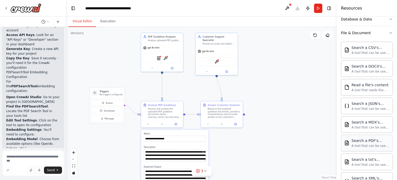
click at [367, 140] on div "Search a PDF's content" at bounding box center [371, 140] width 38 height 5
click at [368, 142] on div "Search a PDF's content" at bounding box center [371, 140] width 38 height 5
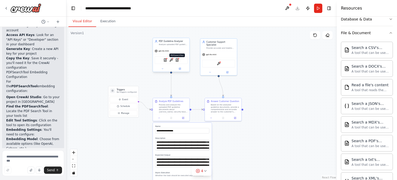
click at [176, 60] on img at bounding box center [177, 60] width 4 height 4
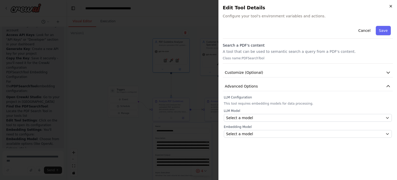
click at [391, 6] on icon "button" at bounding box center [391, 6] width 2 height 2
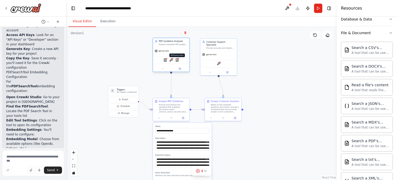
click at [178, 58] on div at bounding box center [179, 59] width 2 height 2
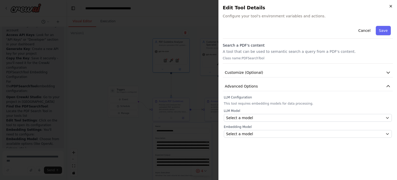
click at [390, 5] on icon "button" at bounding box center [391, 6] width 4 height 4
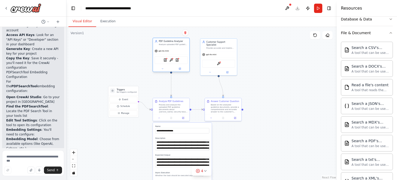
click at [175, 49] on div "gpt-4o-mini" at bounding box center [171, 51] width 36 height 6
drag, startPoint x: 175, startPoint y: 49, endPoint x: 171, endPoint y: 56, distance: 7.1
click at [170, 55] on div "PDFSearchTool ContextualAIParseTool PDFSearchTool" at bounding box center [171, 59] width 36 height 11
drag, startPoint x: 177, startPoint y: 60, endPoint x: 175, endPoint y: 63, distance: 3.7
click at [175, 63] on div "PDFSearchTool ContextualAIParseTool PDFSearchTool" at bounding box center [168, 60] width 33 height 8
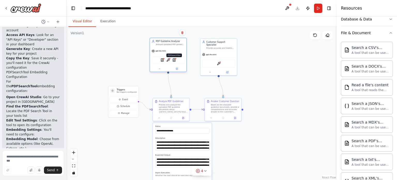
click at [173, 58] on img at bounding box center [175, 60] width 4 height 4
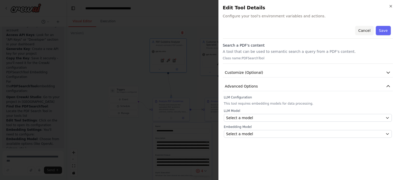
click at [366, 28] on button "Cancel" at bounding box center [364, 30] width 18 height 9
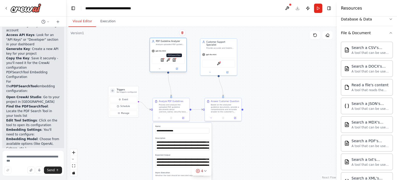
click at [174, 60] on img at bounding box center [175, 60] width 4 height 4
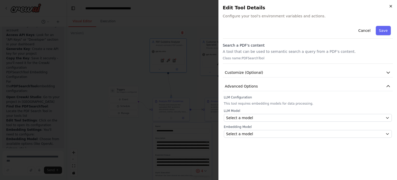
click at [391, 5] on icon "button" at bounding box center [391, 6] width 4 height 4
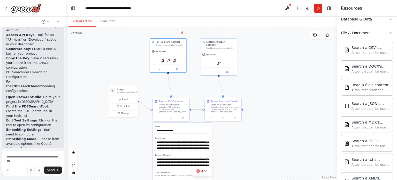
click at [330, 38] on button at bounding box center [328, 35] width 10 height 8
drag, startPoint x: 328, startPoint y: 36, endPoint x: 316, endPoint y: 46, distance: 14.8
click at [318, 50] on div "Version 1 Show Tools Hide Agents .deletable-edge-delete-btn { width: 20px; heig…" at bounding box center [201, 103] width 271 height 153
click at [314, 37] on button at bounding box center [315, 35] width 10 height 8
click at [174, 59] on img at bounding box center [175, 60] width 4 height 4
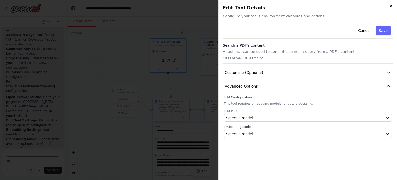
click at [390, 6] on icon "button" at bounding box center [391, 6] width 4 height 4
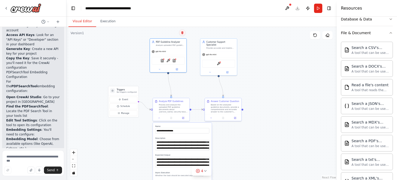
click at [183, 33] on icon at bounding box center [182, 32] width 2 height 3
click at [138, 44] on div ".deletable-edge-delete-btn { width: 20px; height: 20px; border: 0px solid #ffff…" at bounding box center [201, 103] width 271 height 153
click at [163, 60] on div "PDFSearchTool ContextualAIParseTool PDFSearchTool" at bounding box center [168, 60] width 33 height 8
click at [162, 60] on img at bounding box center [163, 60] width 4 height 4
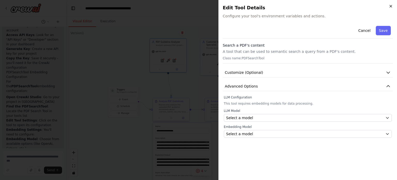
click at [390, 5] on icon "button" at bounding box center [391, 6] width 2 height 2
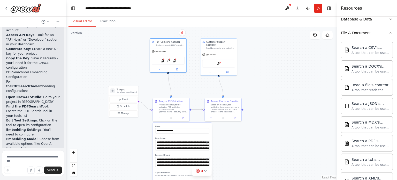
click at [210, 32] on div ".deletable-edge-delete-btn { width: 20px; height: 20px; border: 0px solid #ffff…" at bounding box center [201, 103] width 271 height 153
click at [210, 39] on div "Customer Support Specialist Provide accurate and helpful responses to customer …" at bounding box center [219, 44] width 36 height 12
click at [174, 46] on div "PDF Guideline Analyzer Analyze uploaded PDF guideline documents about security …" at bounding box center [168, 43] width 36 height 10
drag, startPoint x: 172, startPoint y: 60, endPoint x: 171, endPoint y: 62, distance: 2.8
click at [171, 62] on div "PDFSearchTool ContextualAIParseTool PDFSearchTool" at bounding box center [168, 63] width 33 height 8
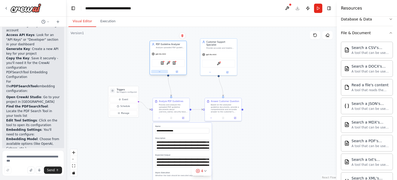
click at [160, 71] on icon at bounding box center [159, 71] width 2 height 2
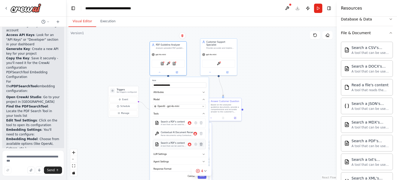
click at [202, 144] on icon at bounding box center [201, 144] width 2 height 3
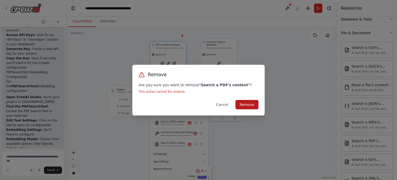
click at [242, 105] on button "Remove" at bounding box center [247, 104] width 23 height 9
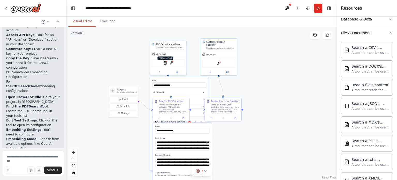
click at [165, 62] on img at bounding box center [166, 63] width 4 height 4
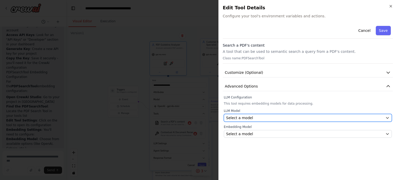
click at [255, 117] on div "Select a model" at bounding box center [304, 117] width 157 height 5
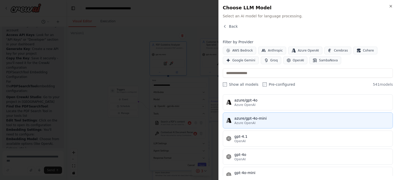
scroll to position [78, 0]
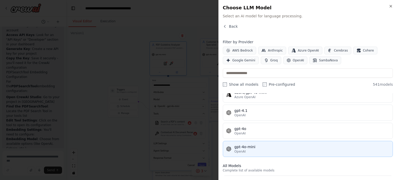
click at [256, 144] on div "gpt-4o-mini" at bounding box center [312, 146] width 155 height 5
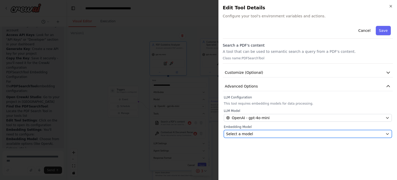
click at [257, 131] on div "Select a model" at bounding box center [304, 133] width 157 height 5
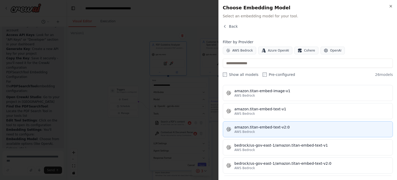
scroll to position [0, 0]
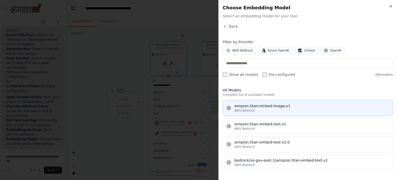
click at [259, 108] on div "AWS Bedrock" at bounding box center [312, 110] width 155 height 4
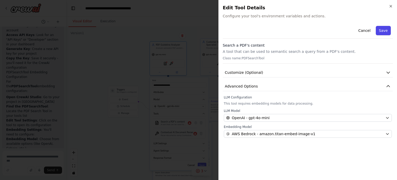
click at [385, 28] on button "Save" at bounding box center [383, 30] width 15 height 9
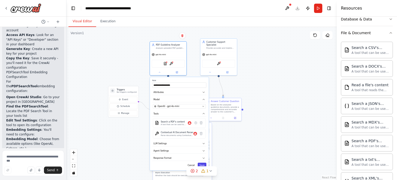
click at [202, 163] on button "Save" at bounding box center [202, 164] width 9 height 5
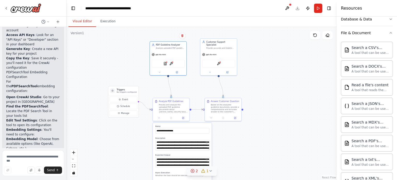
click at [207, 170] on span "1" at bounding box center [207, 170] width 2 height 5
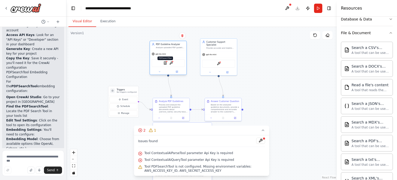
click at [164, 63] on img at bounding box center [166, 63] width 4 height 4
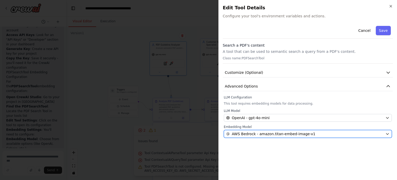
click at [283, 133] on span "AWS Bedrock - amazon.titan-embed-image-v1" at bounding box center [274, 133] width 84 height 5
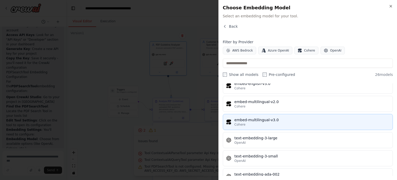
scroll to position [394, 0]
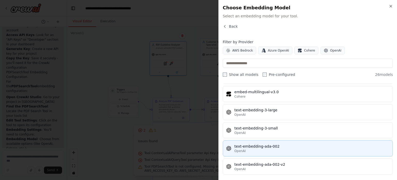
click at [251, 140] on button "text-embedding-ada-002 OpenAI" at bounding box center [308, 148] width 170 height 16
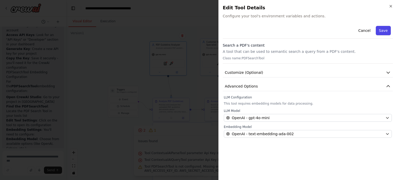
click at [384, 29] on button "Save" at bounding box center [383, 30] width 15 height 9
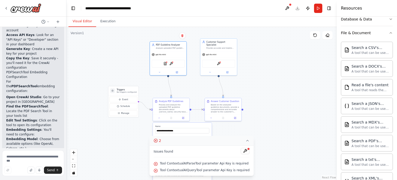
click at [246, 141] on icon at bounding box center [248, 140] width 4 height 4
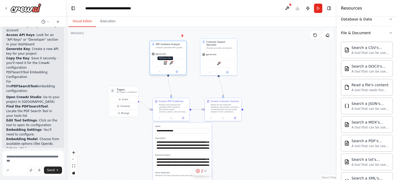
click at [165, 62] on img at bounding box center [166, 63] width 4 height 4
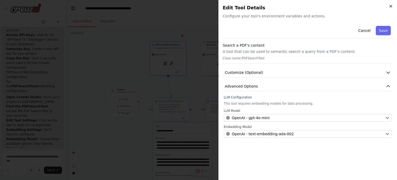
click at [392, 4] on icon "button" at bounding box center [391, 6] width 4 height 4
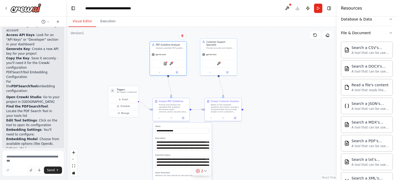
click at [203, 169] on button "2" at bounding box center [202, 171] width 20 height 10
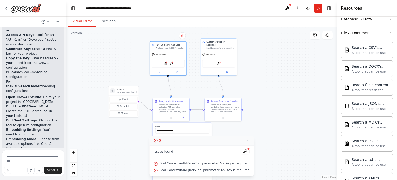
click at [246, 139] on icon at bounding box center [248, 140] width 4 height 4
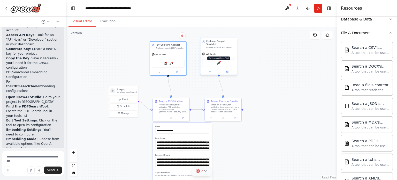
click at [218, 61] on img at bounding box center [219, 63] width 4 height 4
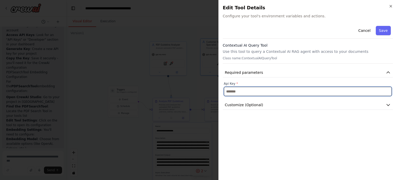
click at [255, 91] on input "text" at bounding box center [308, 91] width 168 height 9
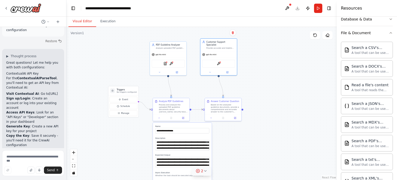
scroll to position [743, 0]
click at [49, 92] on link "[URL]" at bounding box center [53, 94] width 9 height 4
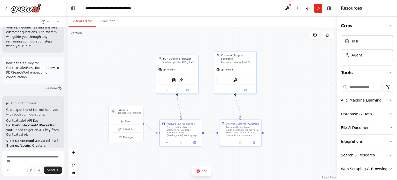
drag, startPoint x: 136, startPoint y: 96, endPoint x: 137, endPoint y: 84, distance: 12.2
click at [137, 84] on div ".deletable-edge-delete-btn { width: 20px; height: 20px; border: 0px solid #ffff…" at bounding box center [201, 103] width 271 height 153
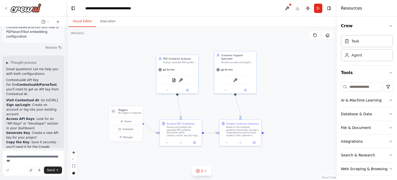
scroll to position [745, 0]
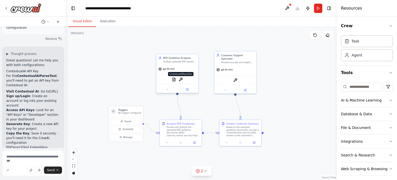
click at [182, 80] on img at bounding box center [181, 79] width 4 height 4
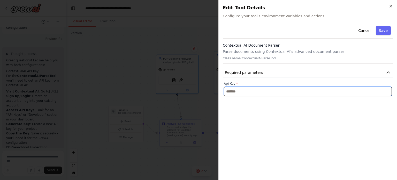
click at [253, 90] on input "text" at bounding box center [308, 91] width 168 height 9
paste input "**********"
type input "**********"
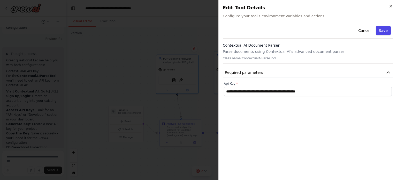
click at [385, 32] on button "Save" at bounding box center [383, 30] width 15 height 9
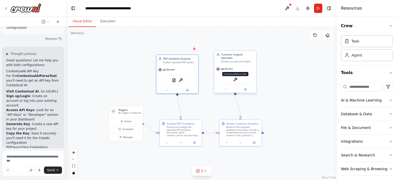
click at [235, 77] on img at bounding box center [235, 79] width 4 height 4
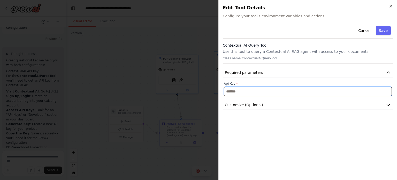
click at [254, 91] on input "text" at bounding box center [308, 91] width 168 height 9
paste input "**********"
type input "**********"
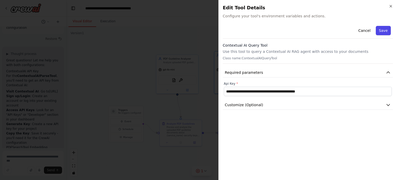
click at [379, 31] on button "Save" at bounding box center [383, 30] width 15 height 9
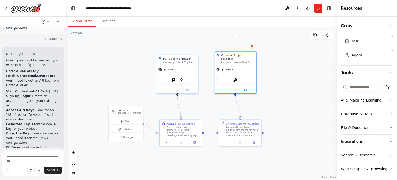
click at [147, 58] on div ".deletable-edge-delete-btn { width: 20px; height: 20px; border: 0px solid #ffff…" at bounding box center [201, 103] width 271 height 153
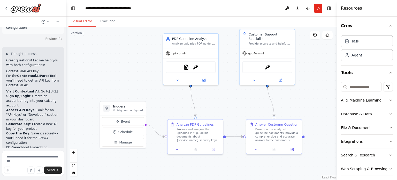
drag, startPoint x: 119, startPoint y: 80, endPoint x: 117, endPoint y: 70, distance: 10.0
click at [117, 70] on div ".deletable-edge-delete-btn { width: 20px; height: 20px; border: 0px solid #ffff…" at bounding box center [201, 103] width 271 height 153
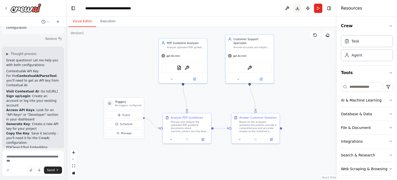
click at [297, 7] on button "Download" at bounding box center [298, 8] width 8 height 9
click at [117, 49] on div ".deletable-edge-delete-btn { width: 20px; height: 20px; border: 0px solid #ffff…" at bounding box center [201, 103] width 271 height 153
click at [290, 6] on button at bounding box center [287, 8] width 8 height 9
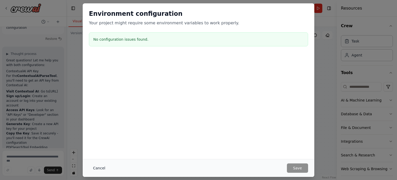
click at [104, 167] on button "Cancel" at bounding box center [99, 167] width 20 height 9
